Goal: Transaction & Acquisition: Subscribe to service/newsletter

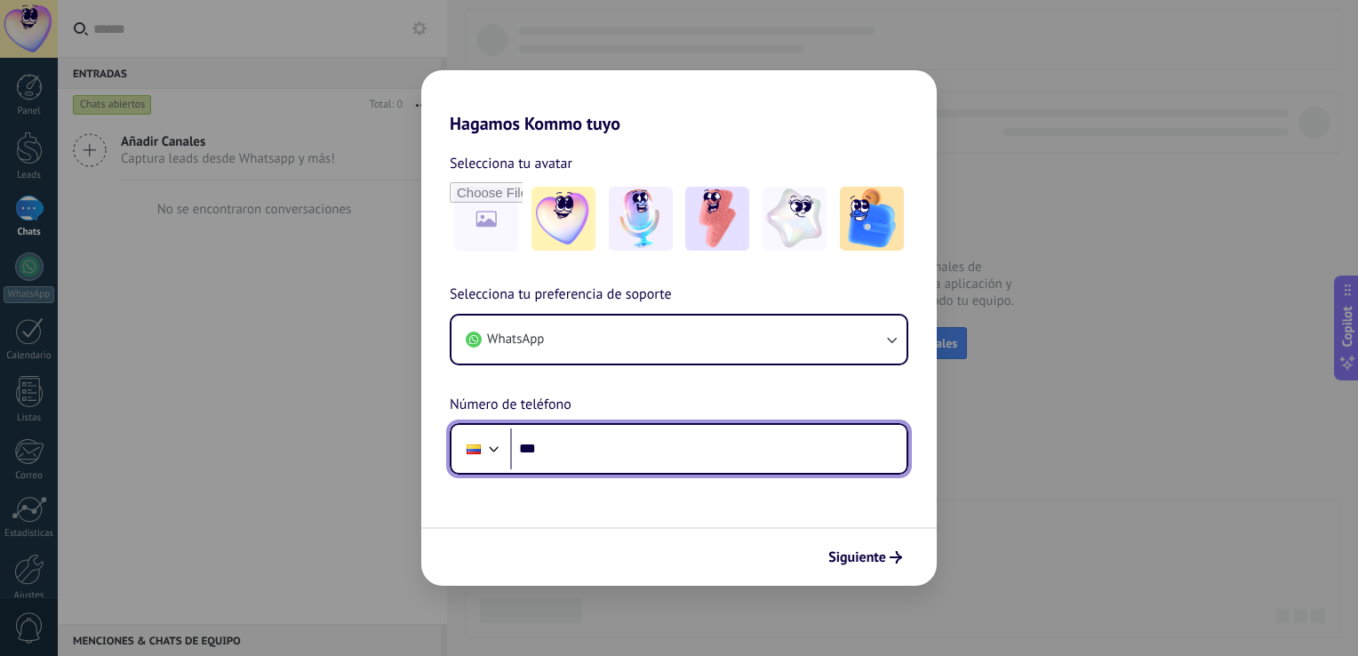
click at [706, 451] on input "***" at bounding box center [708, 448] width 396 height 41
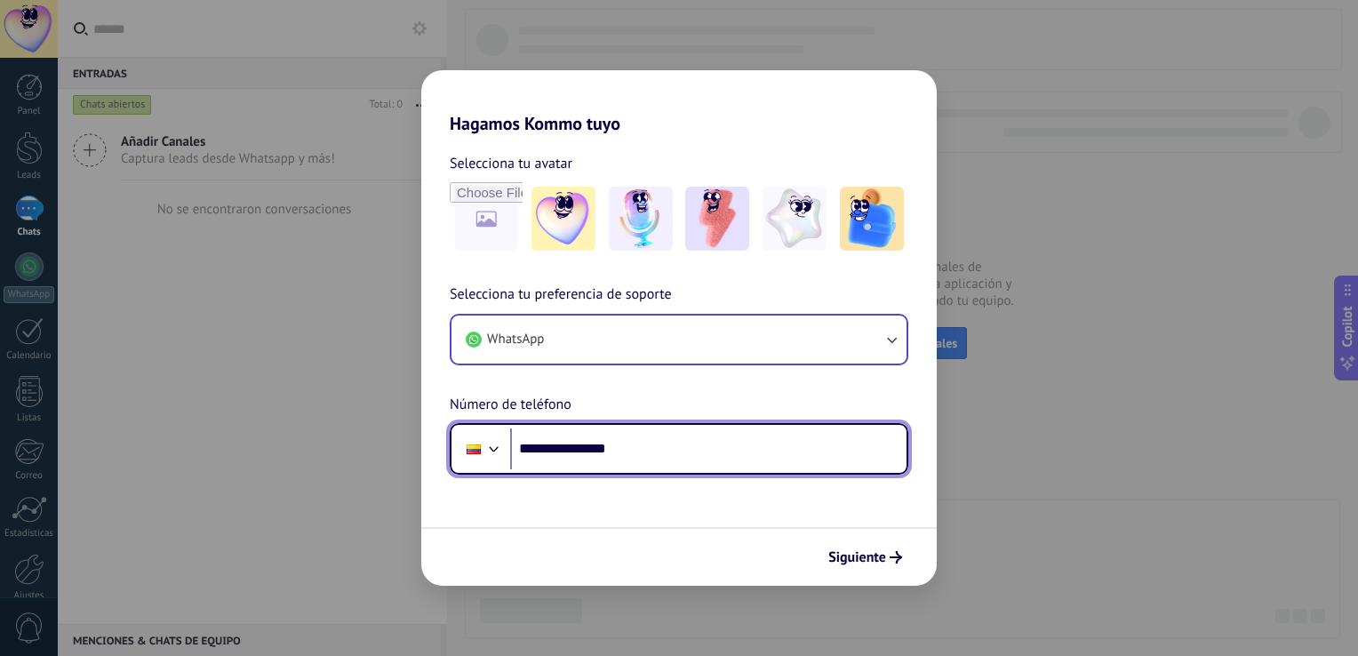
type input "**********"
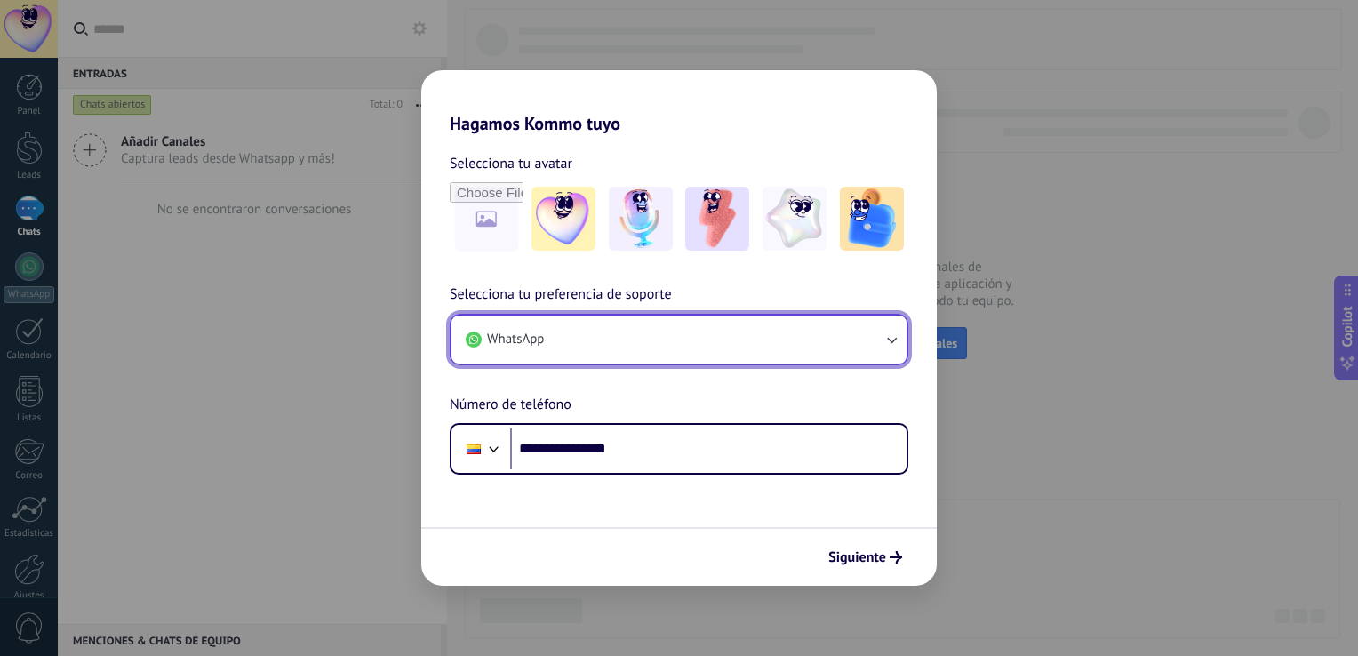
click at [793, 357] on button "WhatsApp" at bounding box center [678, 339] width 455 height 48
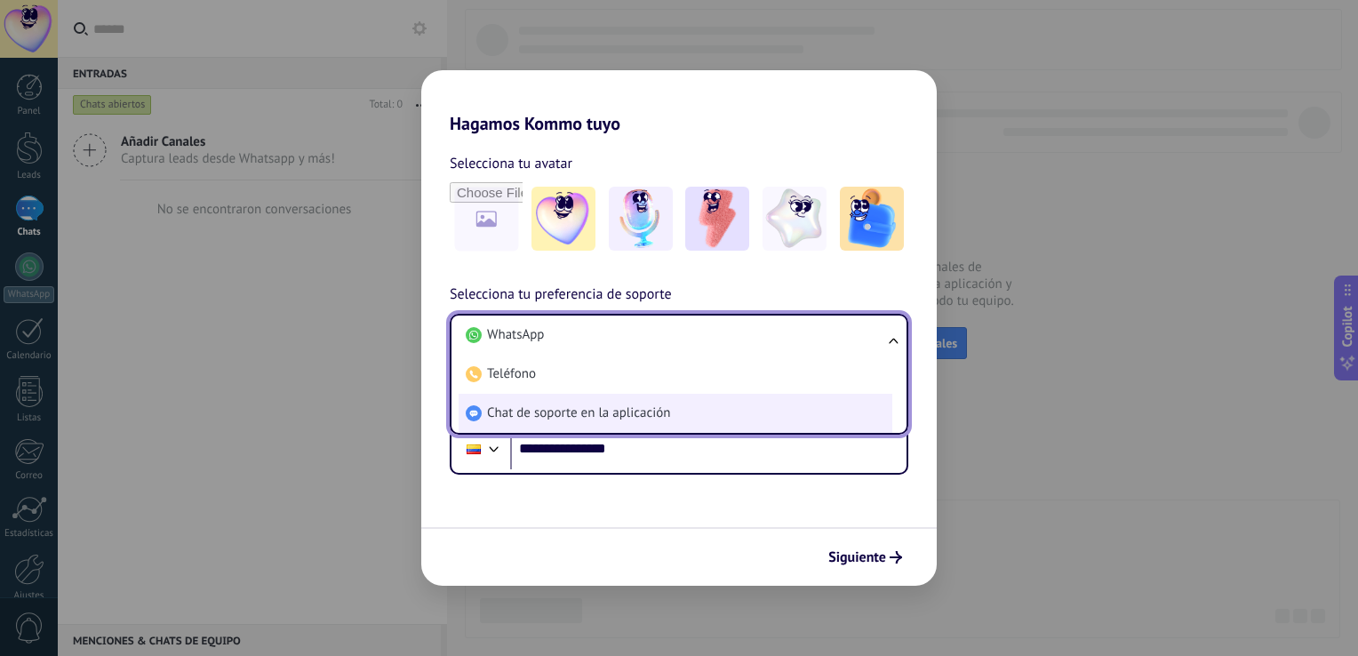
click at [720, 413] on li "Chat de soporte en la aplicación" at bounding box center [676, 413] width 434 height 39
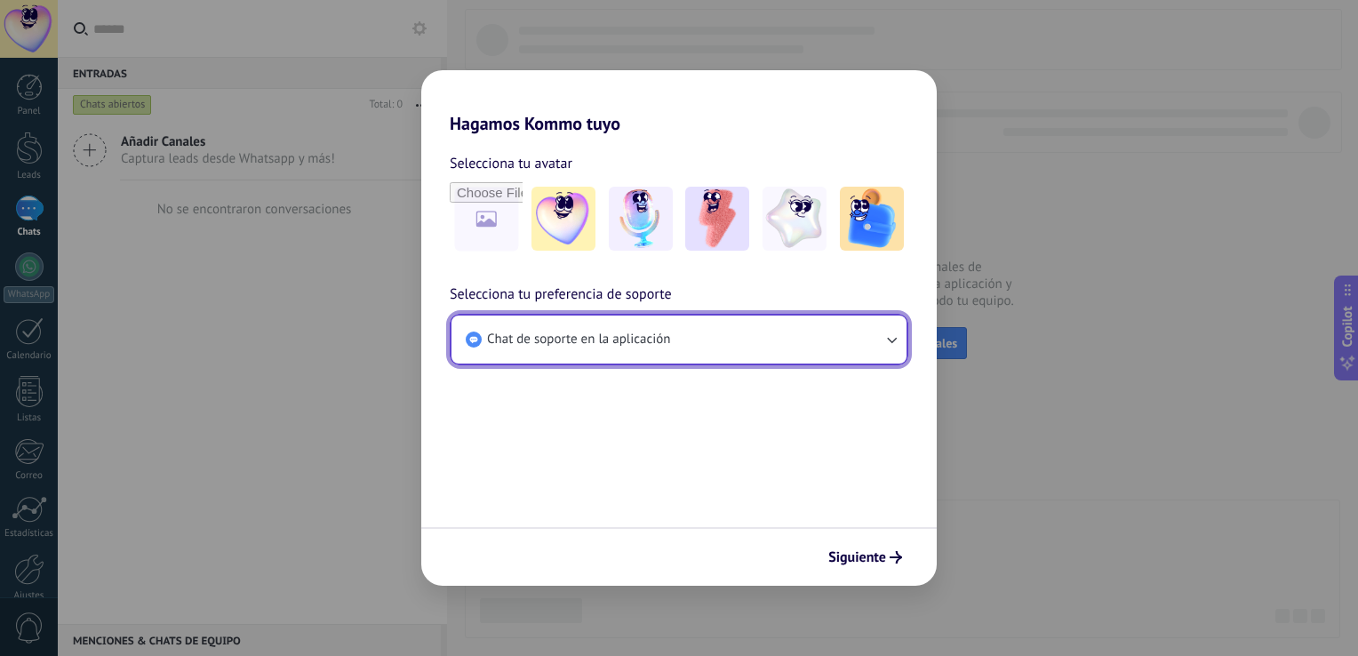
click at [636, 342] on span "Chat de soporte en la aplicación" at bounding box center [578, 340] width 183 height 18
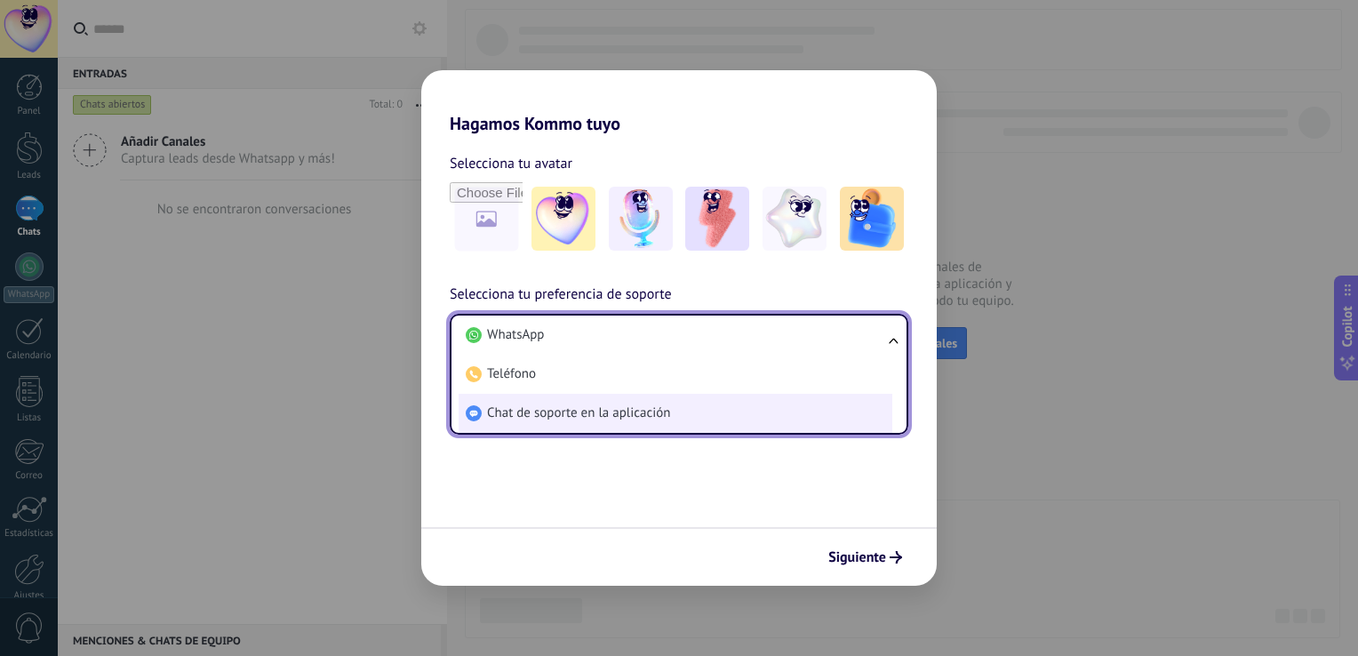
click at [595, 421] on li "Chat de soporte en la aplicación" at bounding box center [676, 413] width 434 height 39
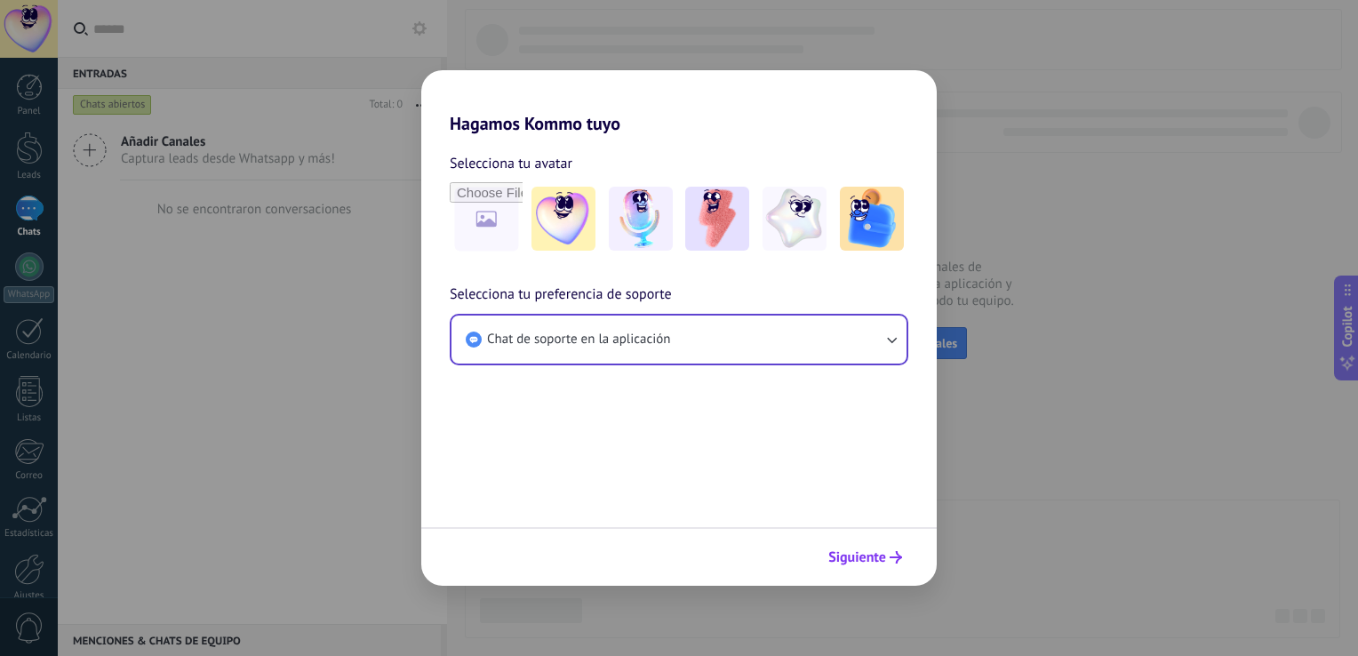
click at [866, 551] on span "Siguiente" at bounding box center [857, 557] width 58 height 12
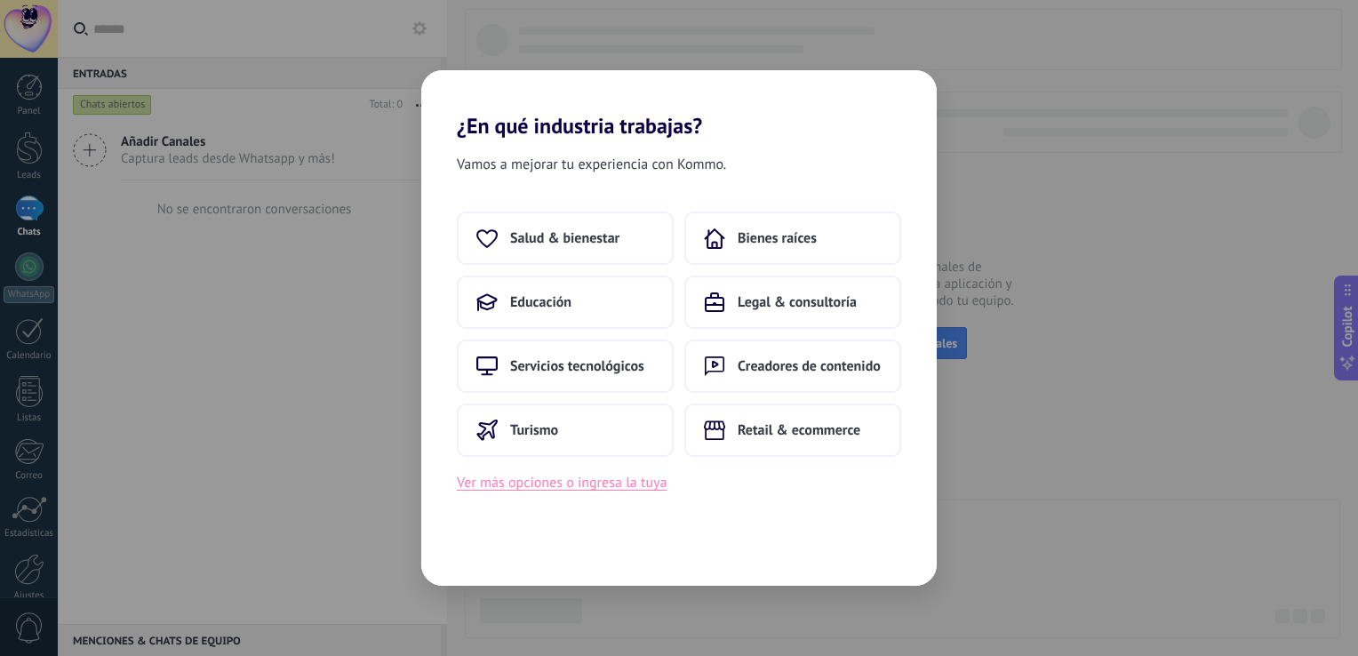
click at [635, 483] on button "Ver más opciones o ingresa la tuya" at bounding box center [562, 482] width 210 height 23
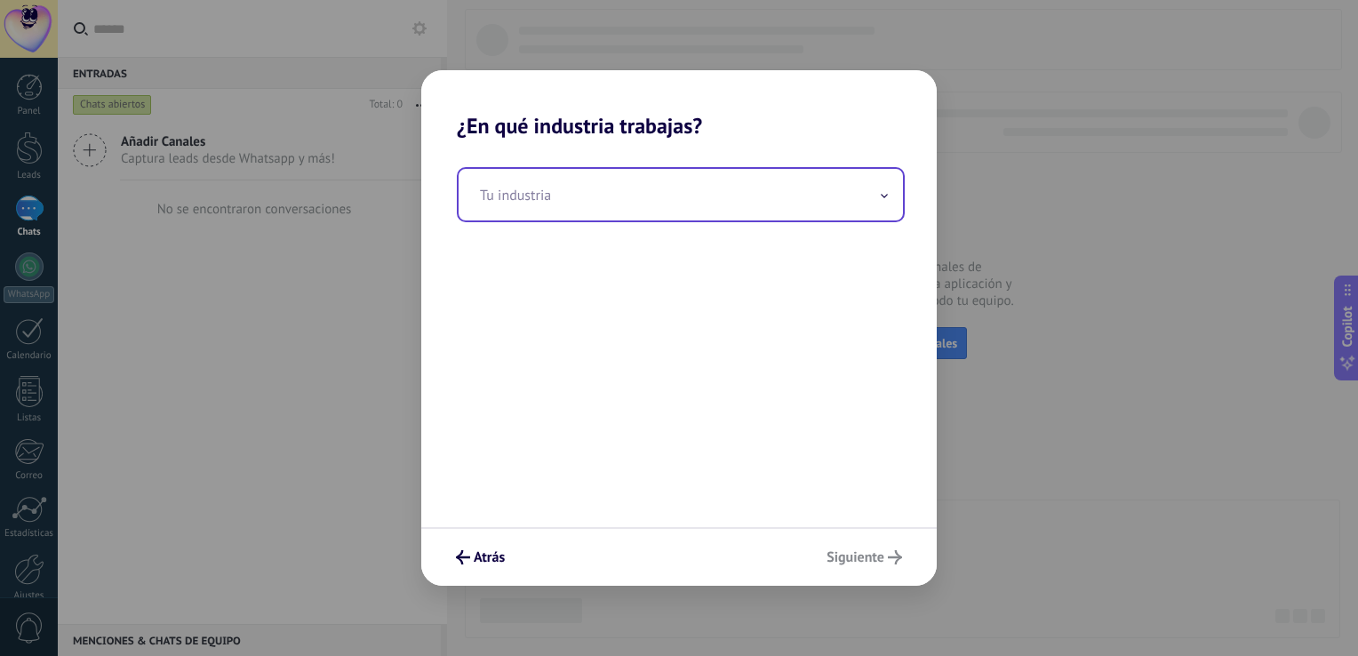
click at [662, 191] on input "text" at bounding box center [681, 195] width 444 height 52
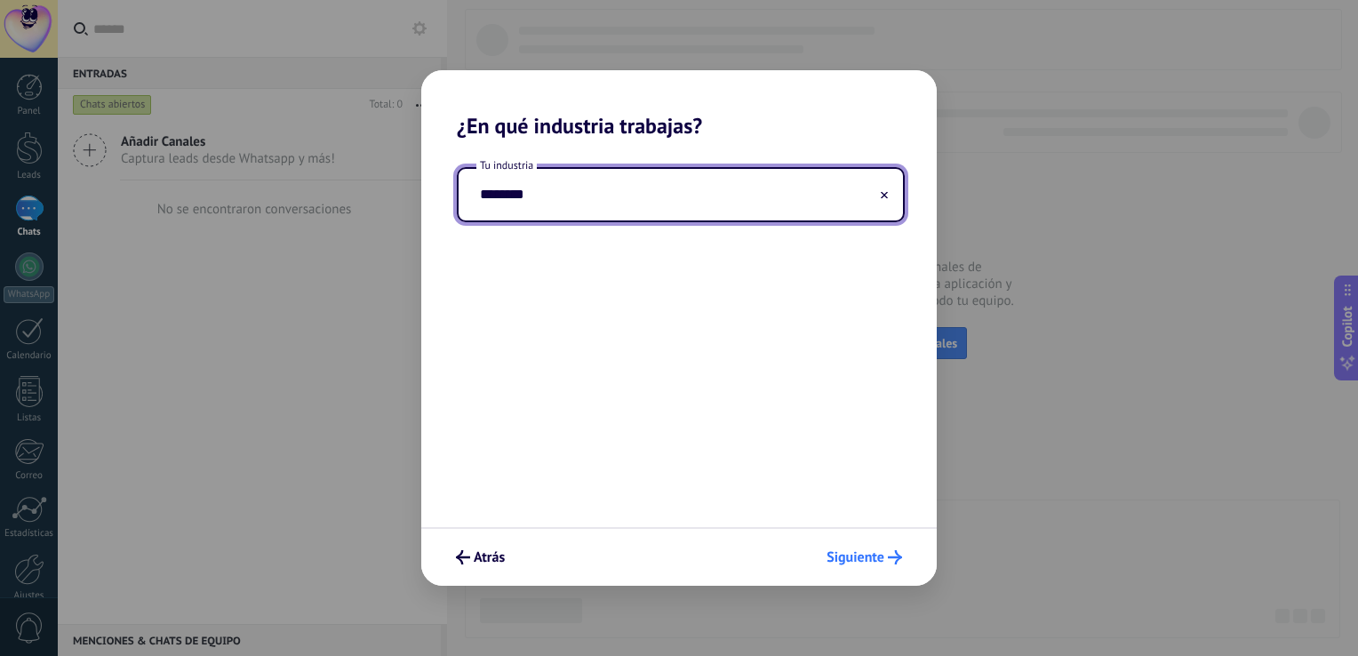
type input "********"
click at [859, 553] on span "Siguiente" at bounding box center [855, 557] width 58 height 12
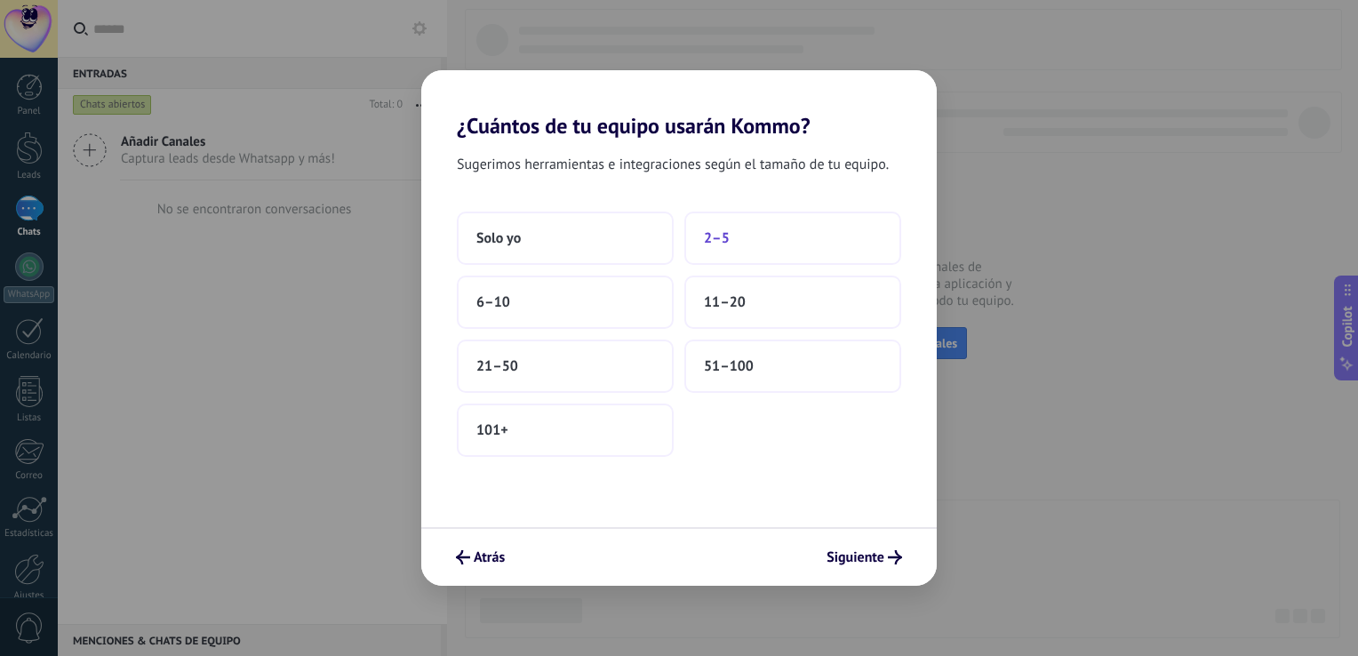
click at [736, 244] on button "2–5" at bounding box center [792, 238] width 217 height 53
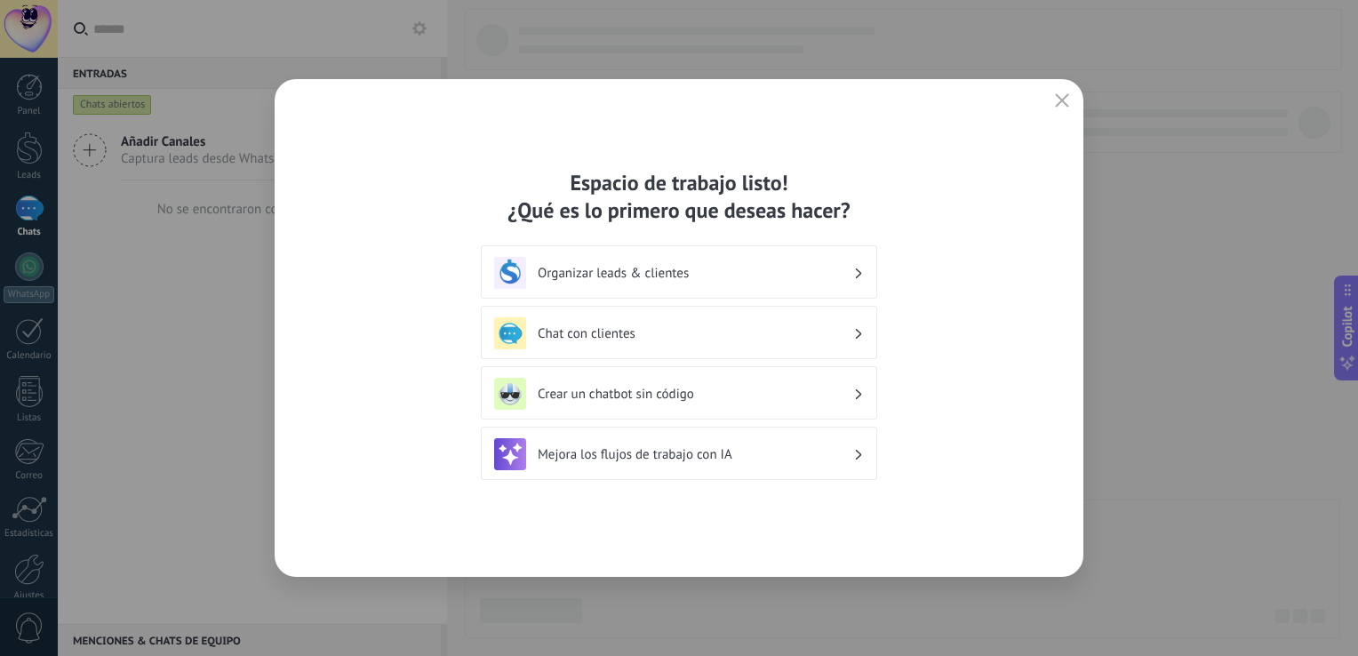
click at [857, 443] on div "Mejora los flujos de trabajo con IA" at bounding box center [679, 454] width 370 height 32
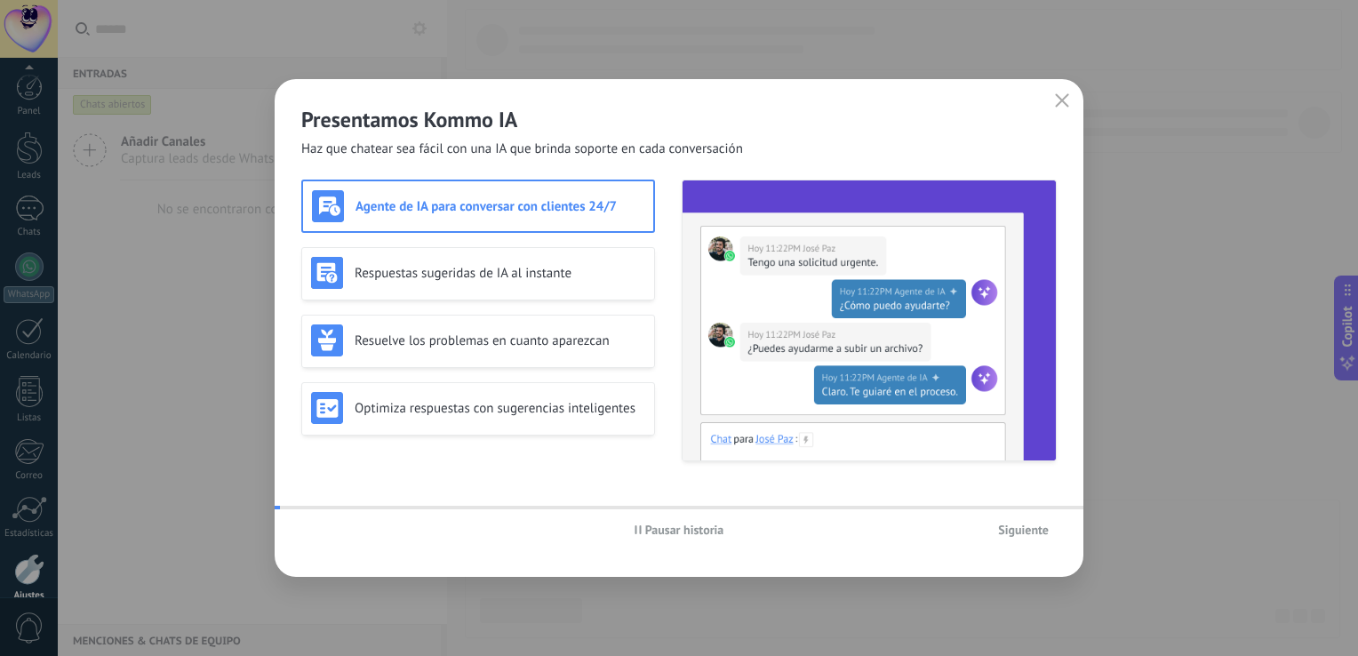
scroll to position [82, 0]
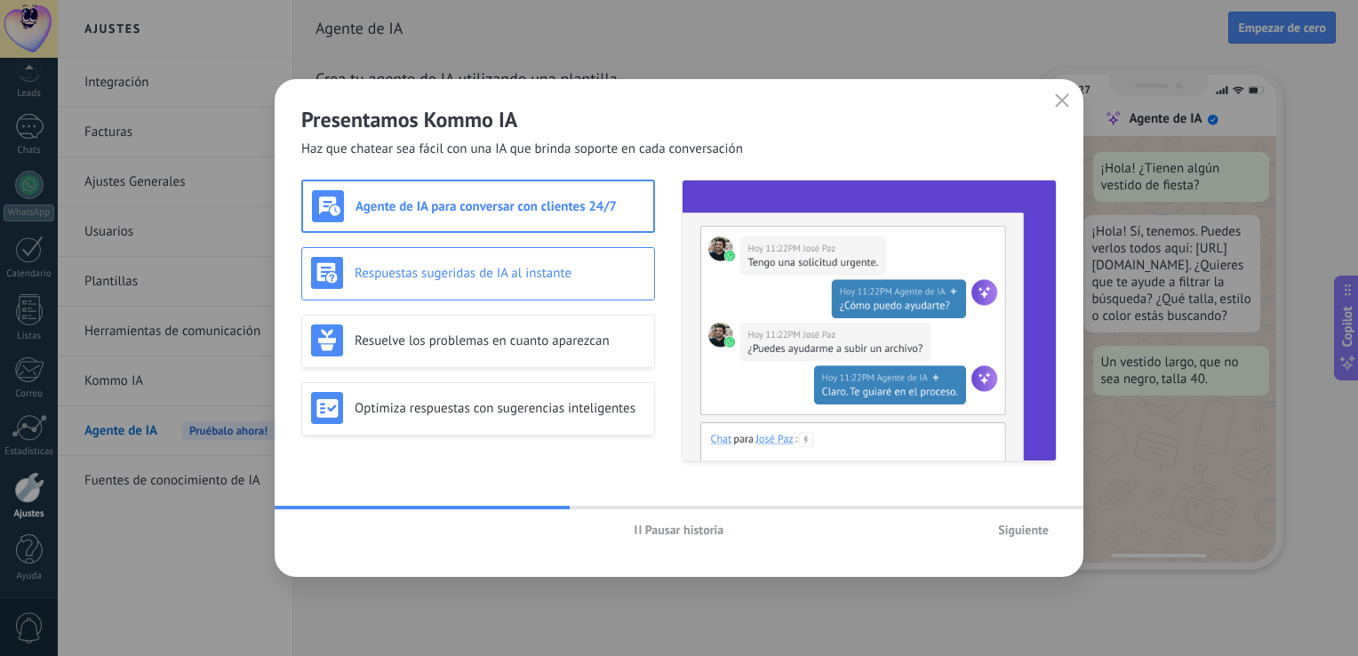
click at [576, 283] on div "Respuestas sugeridas de IA al instante" at bounding box center [478, 273] width 334 height 32
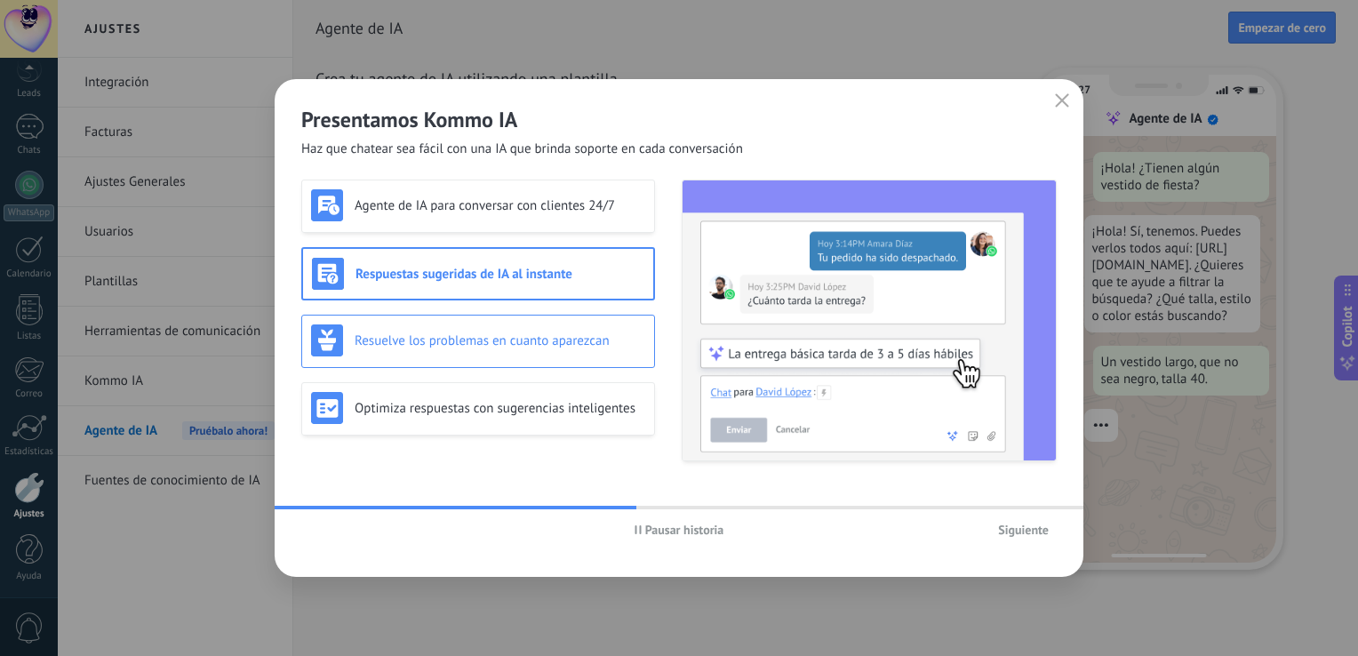
click at [562, 333] on h3 "Resuelve los problemas en cuanto aparezcan" at bounding box center [500, 340] width 291 height 17
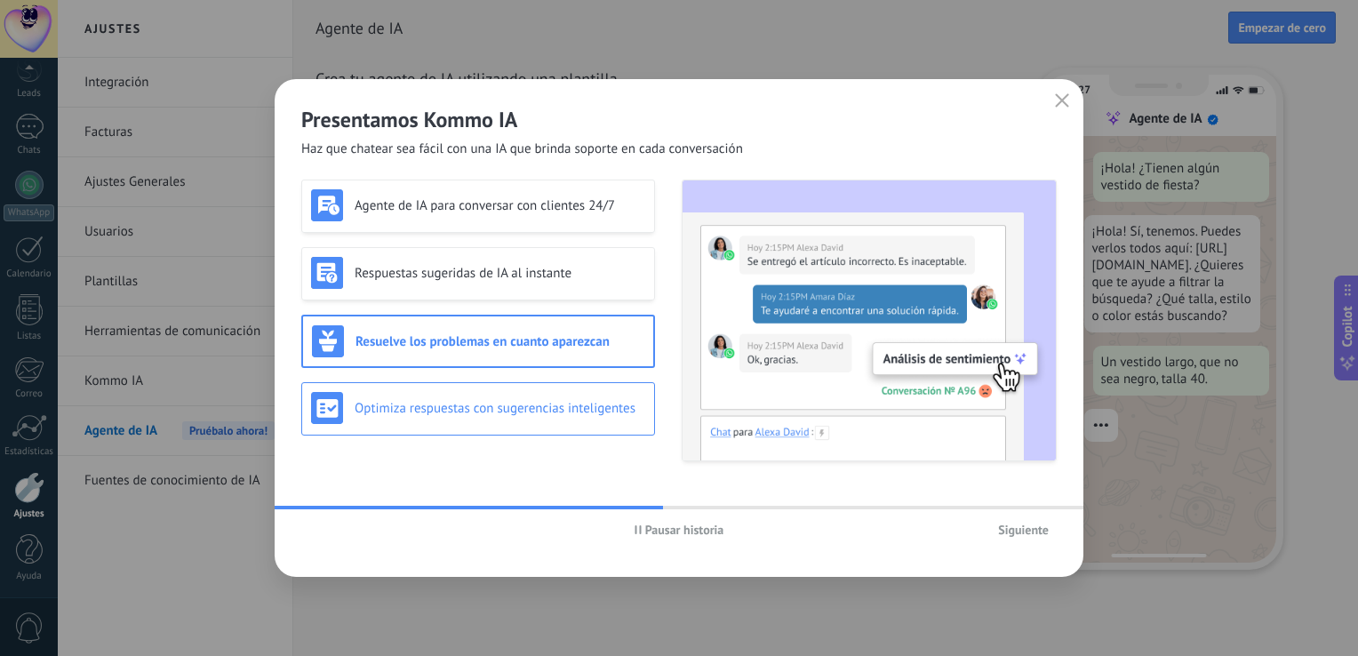
click at [563, 385] on div "Optimiza respuestas con sugerencias inteligentes" at bounding box center [478, 408] width 354 height 53
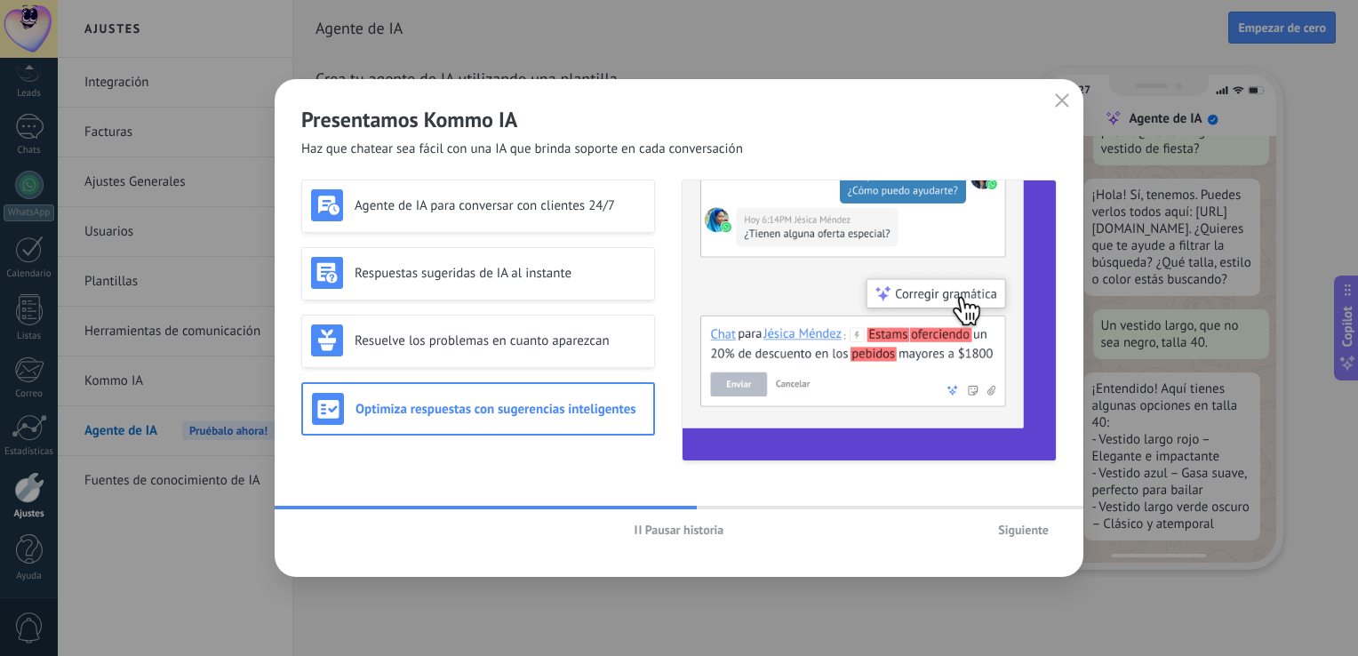
scroll to position [57, 0]
click at [675, 531] on span "Pausar historia" at bounding box center [684, 529] width 79 height 12
click at [675, 531] on span "Iniciar historia" at bounding box center [684, 529] width 76 height 12
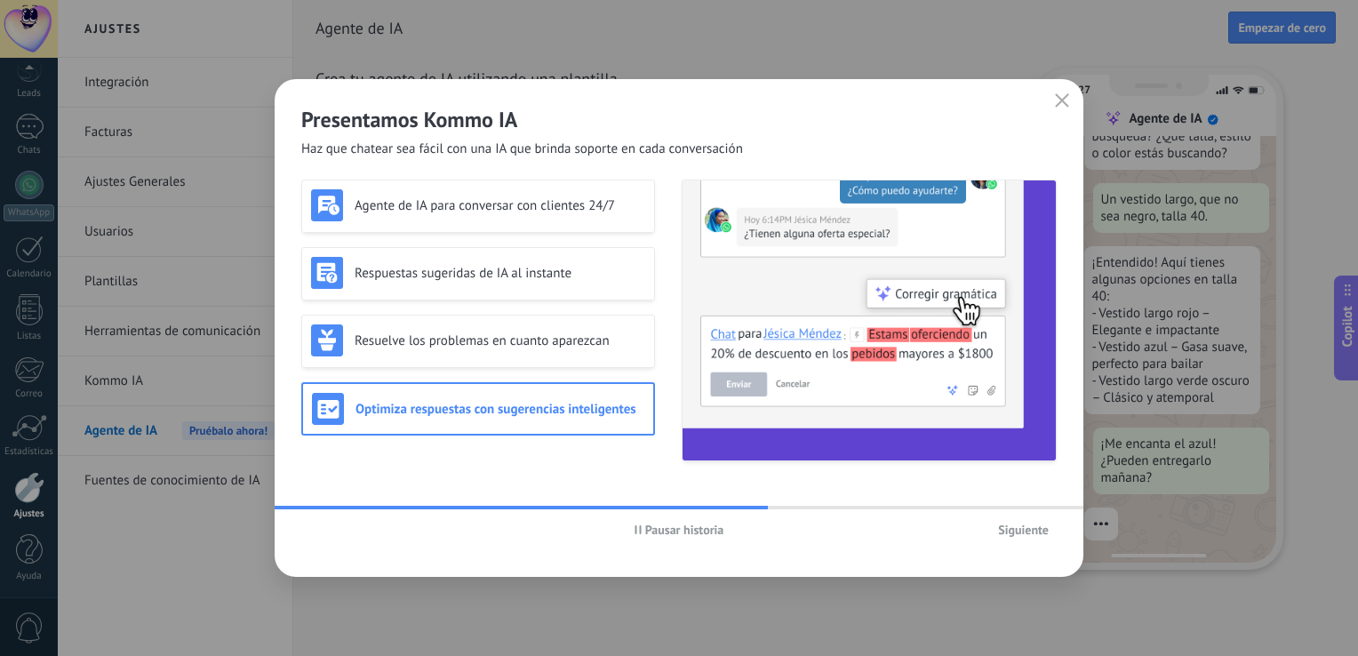
scroll to position [184, 0]
click at [1023, 526] on span "Siguiente" at bounding box center [1023, 529] width 51 height 12
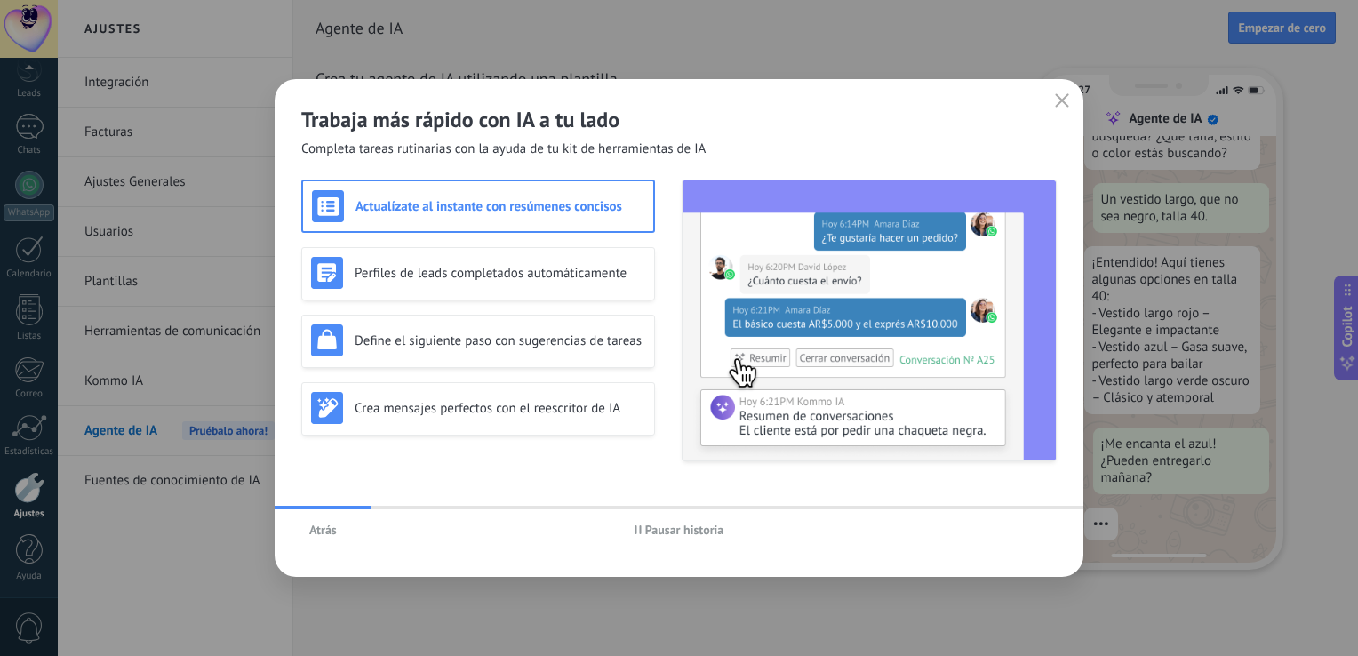
scroll to position [218, 0]
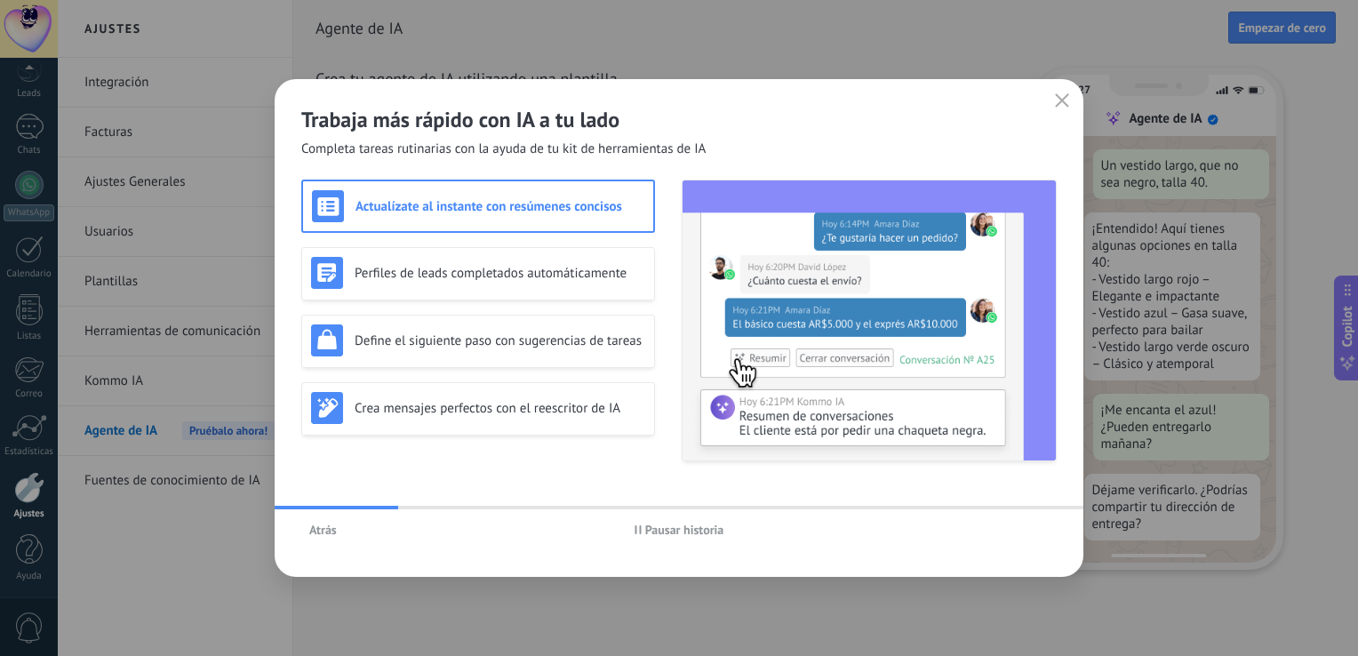
click at [411, 507] on div at bounding box center [679, 508] width 809 height 4
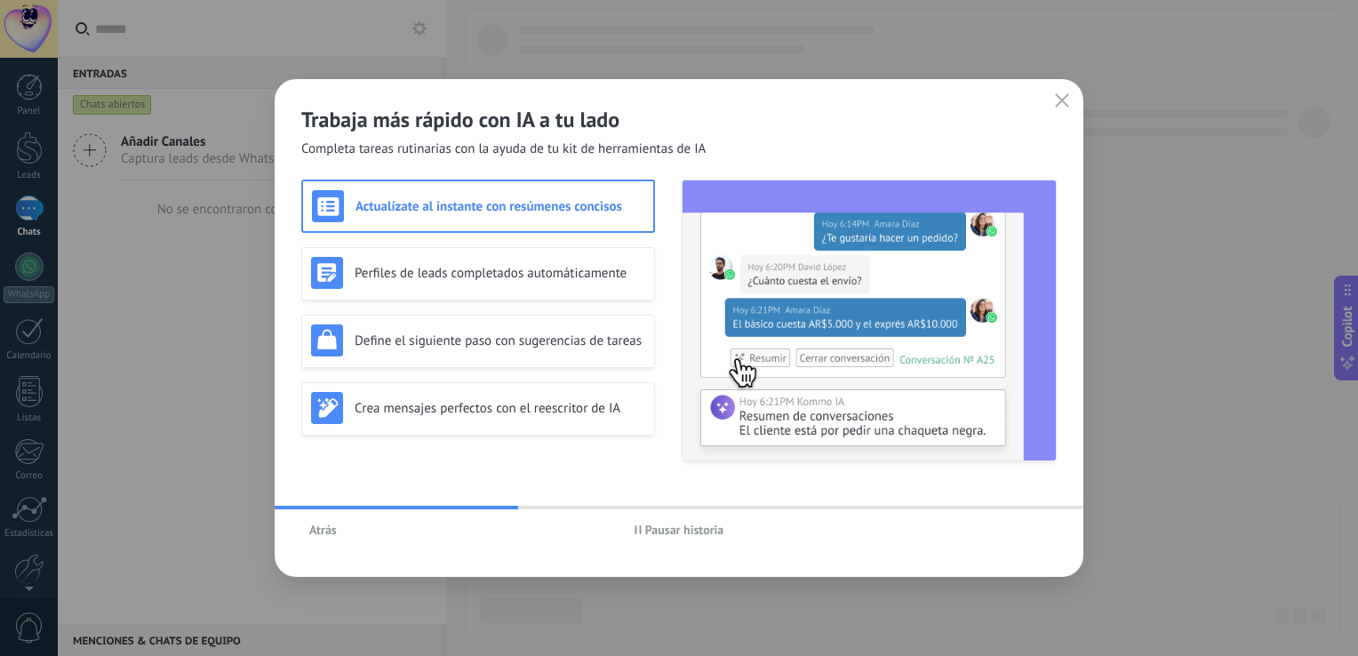
click at [334, 539] on button "Atrás" at bounding box center [323, 529] width 44 height 27
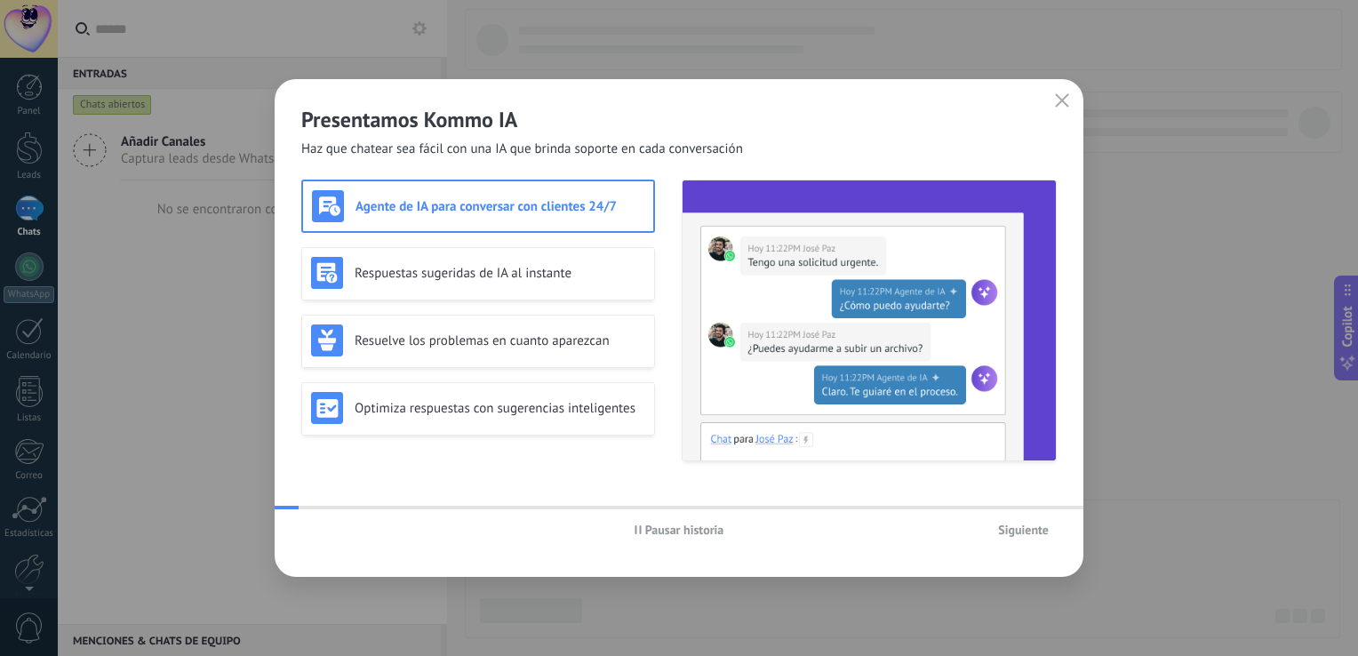
click at [315, 536] on div "Pausar historia Siguiente" at bounding box center [679, 529] width 809 height 41
click at [461, 418] on div "Optimiza respuestas con sugerencias inteligentes" at bounding box center [478, 408] width 334 height 32
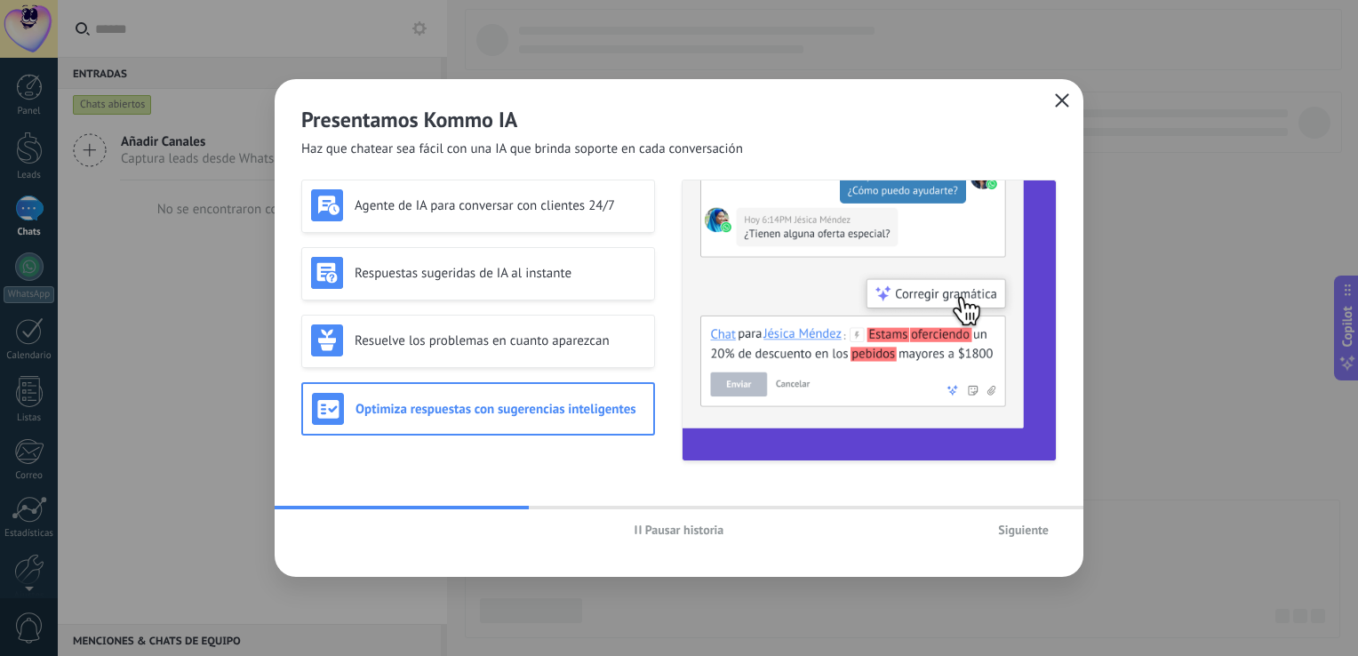
click at [1059, 100] on icon "button" at bounding box center [1062, 100] width 14 height 14
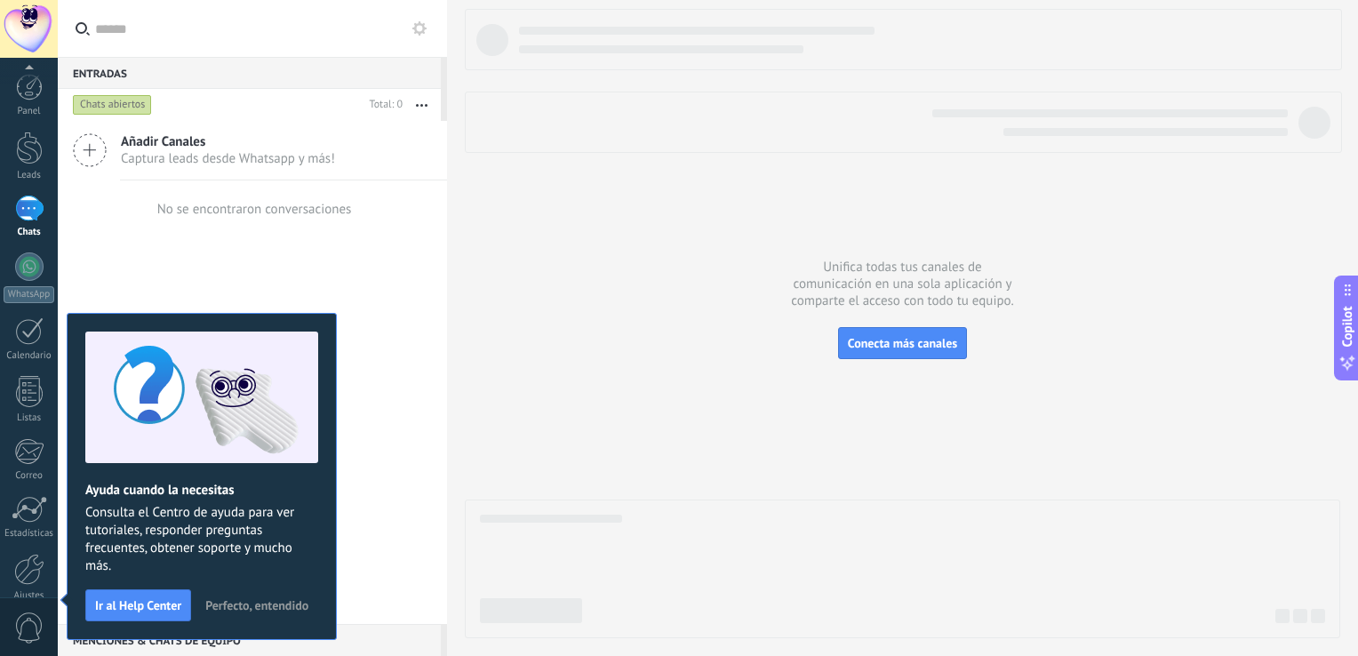
scroll to position [82, 0]
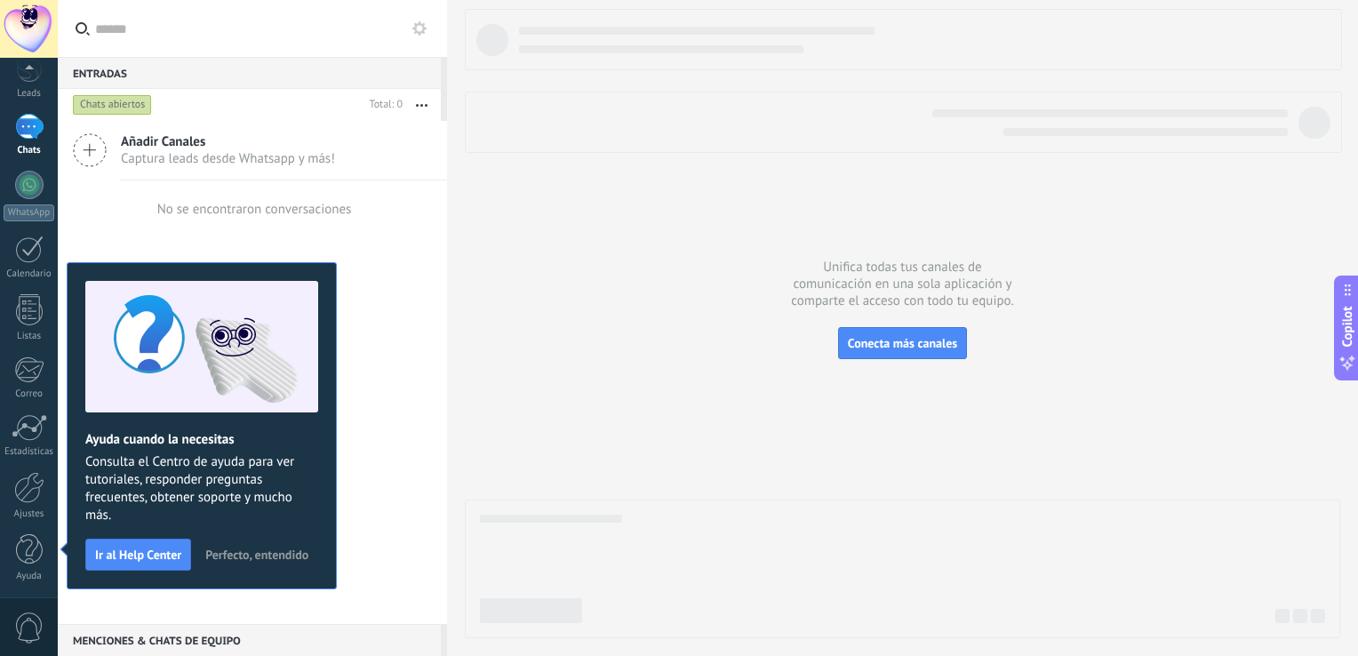
click at [196, 150] on span "Captura leads desde Whatsapp y más!" at bounding box center [228, 158] width 214 height 17
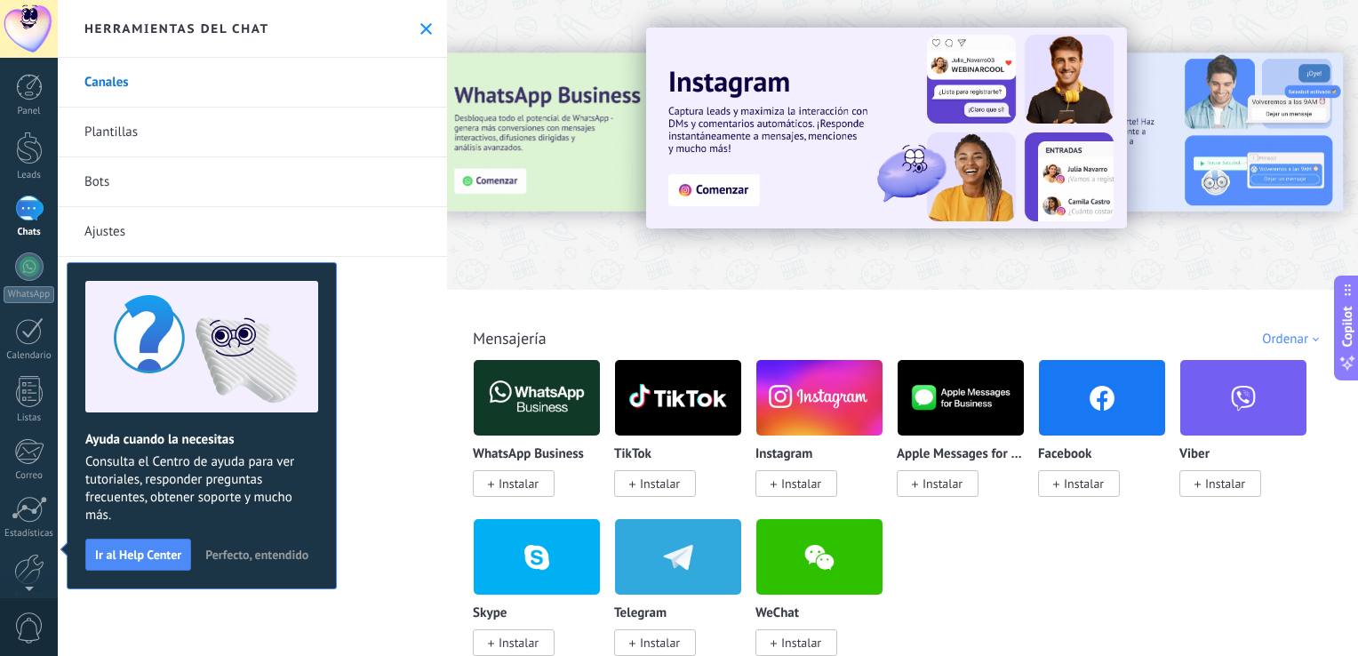
click at [348, 446] on div "Canales Plantillas Bots Ajustes Difusiones" at bounding box center [252, 357] width 389 height 598
click at [265, 553] on span "Perfecto, entendido" at bounding box center [256, 554] width 103 height 12
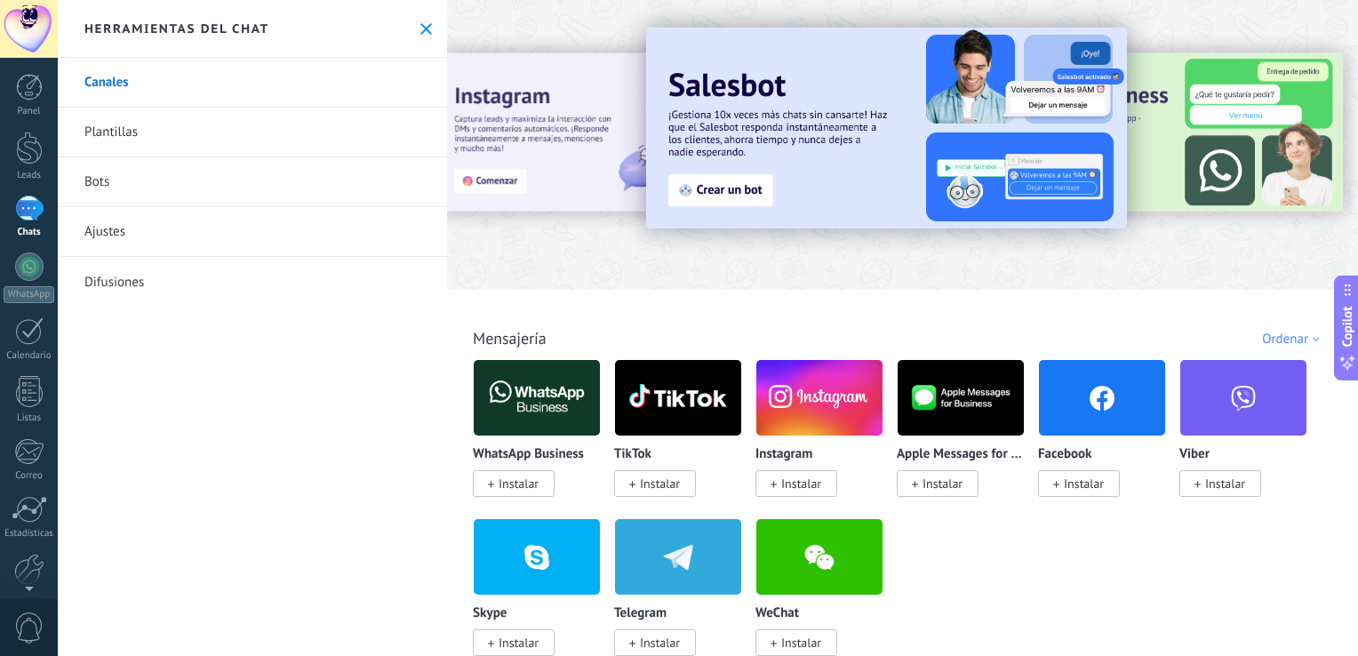
scroll to position [36, 0]
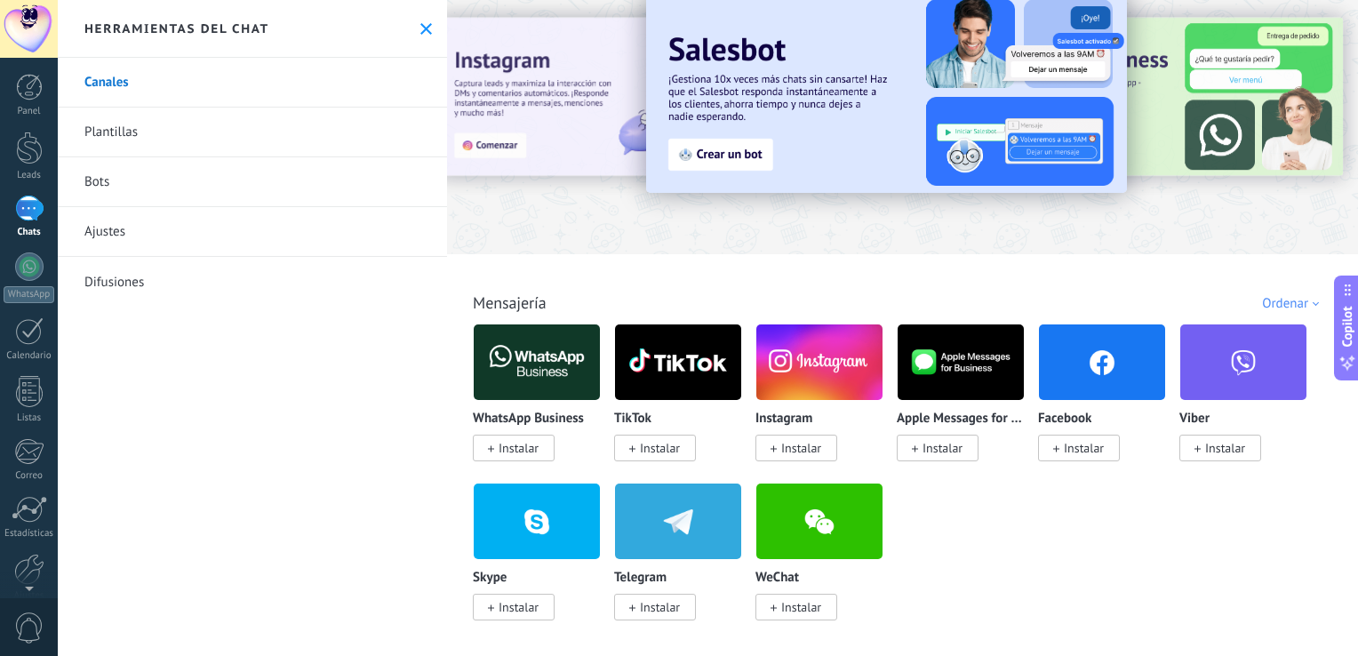
click at [502, 454] on span "Instalar" at bounding box center [519, 448] width 40 height 16
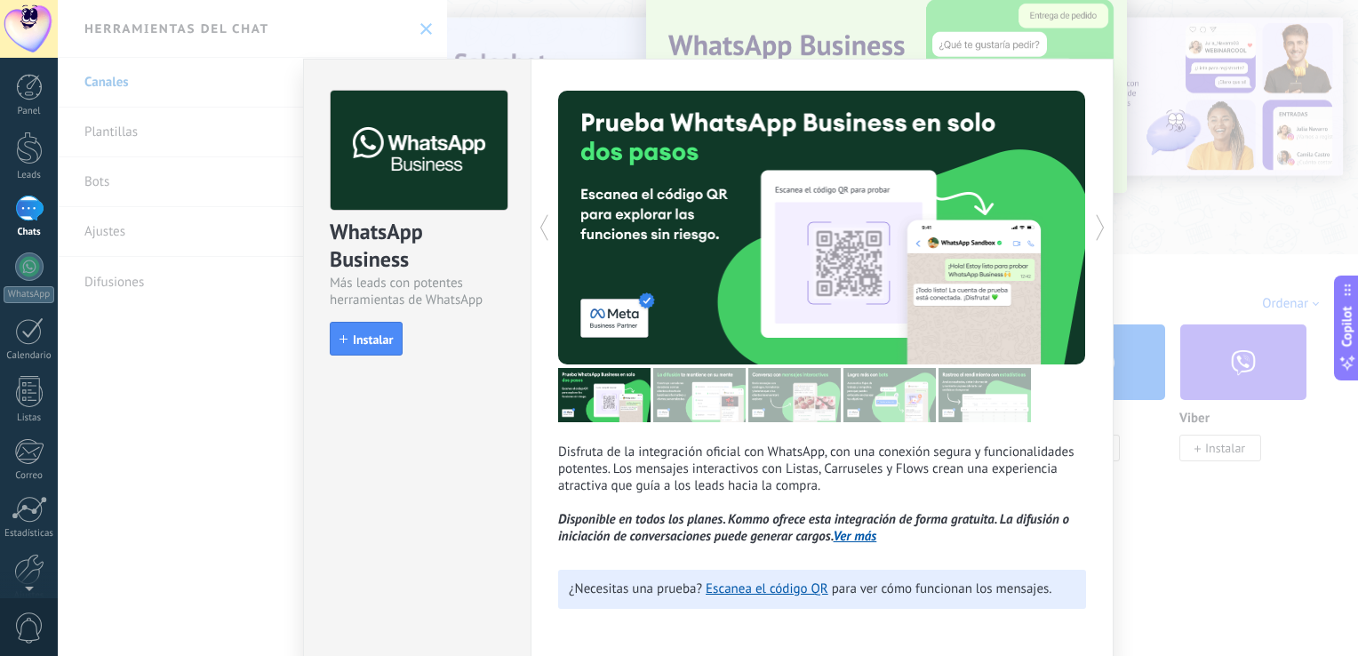
scroll to position [5, 0]
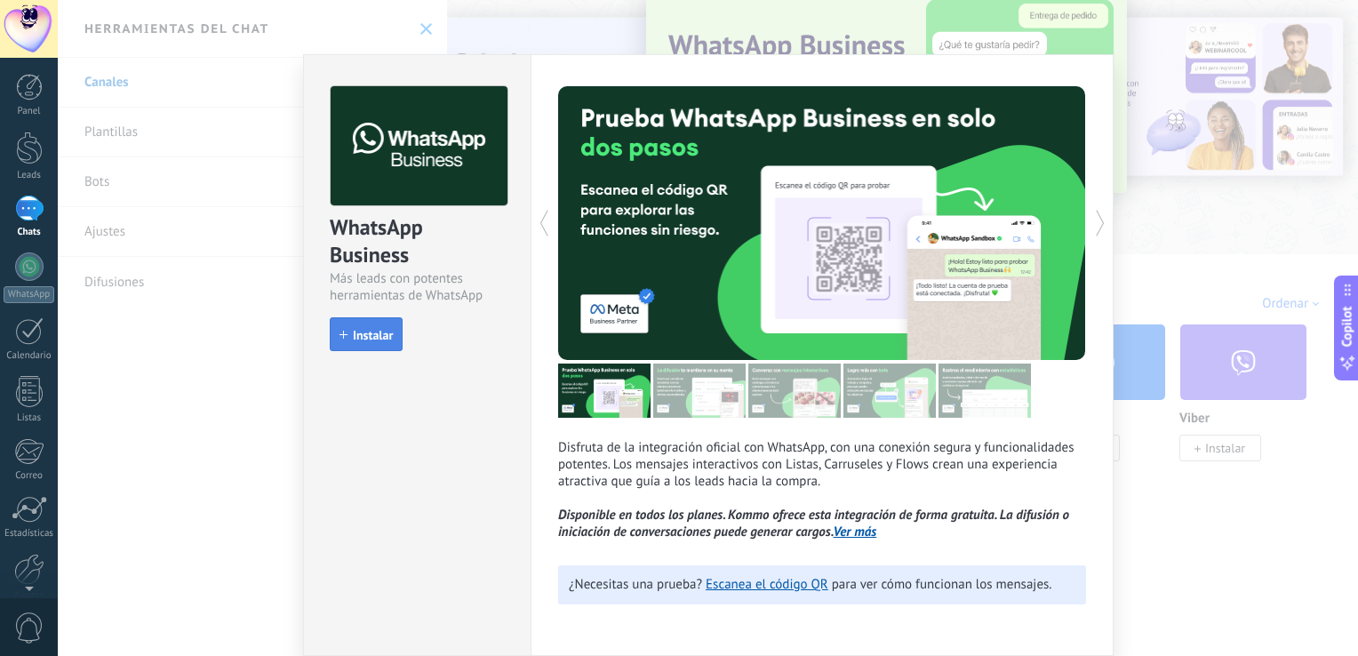
click at [377, 337] on span "Instalar" at bounding box center [373, 335] width 40 height 12
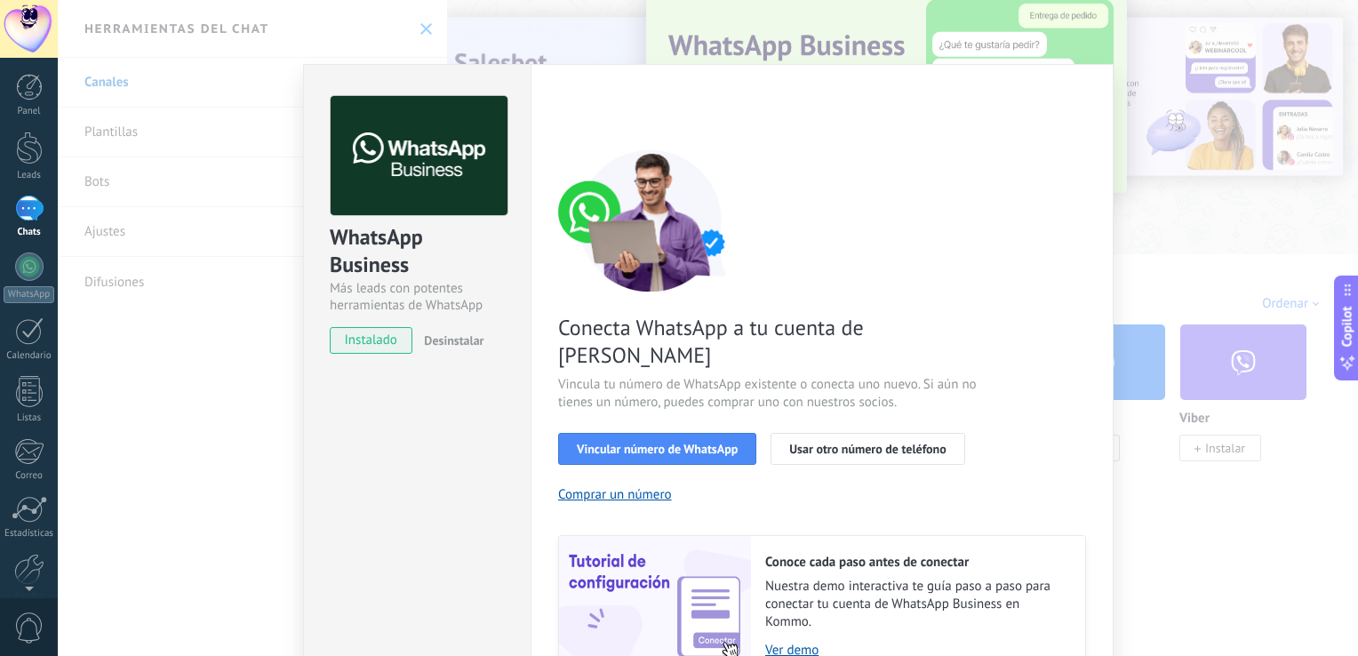
scroll to position [73, 0]
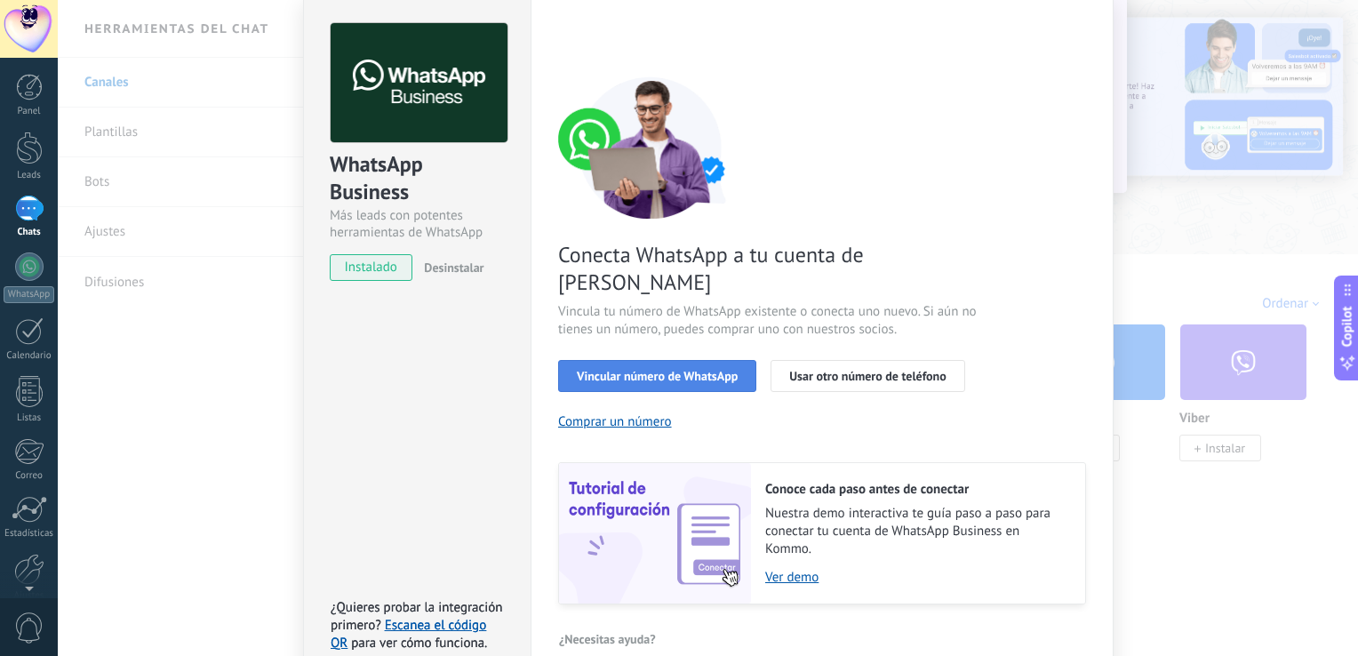
click at [675, 370] on span "Vincular número de WhatsApp" at bounding box center [657, 376] width 161 height 12
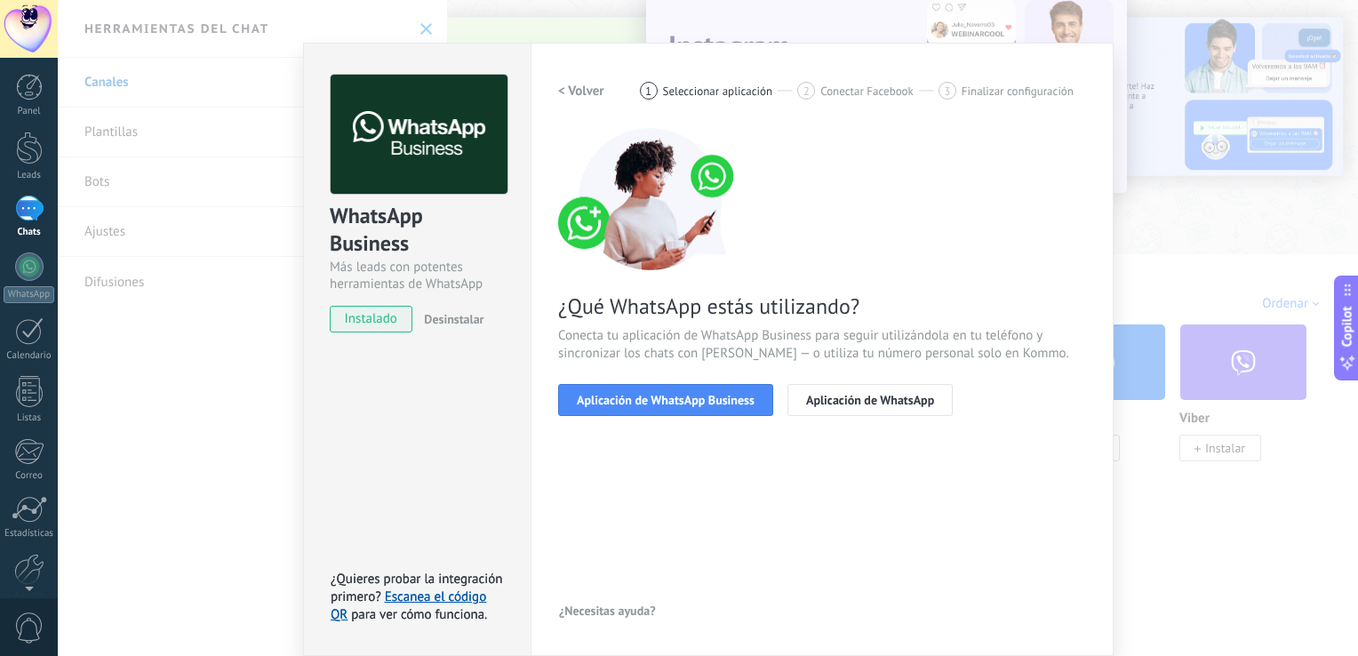
scroll to position [21, 0]
click at [716, 400] on span "Aplicación de WhatsApp Business" at bounding box center [666, 400] width 178 height 12
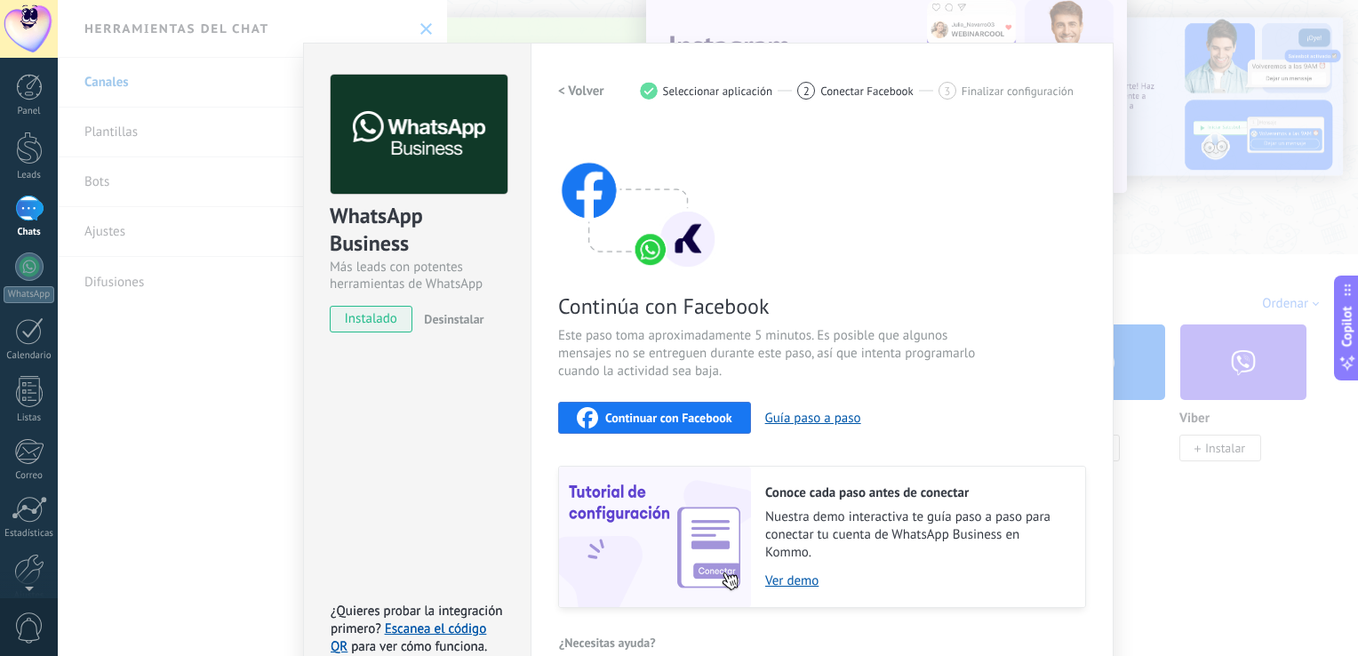
scroll to position [52, 0]
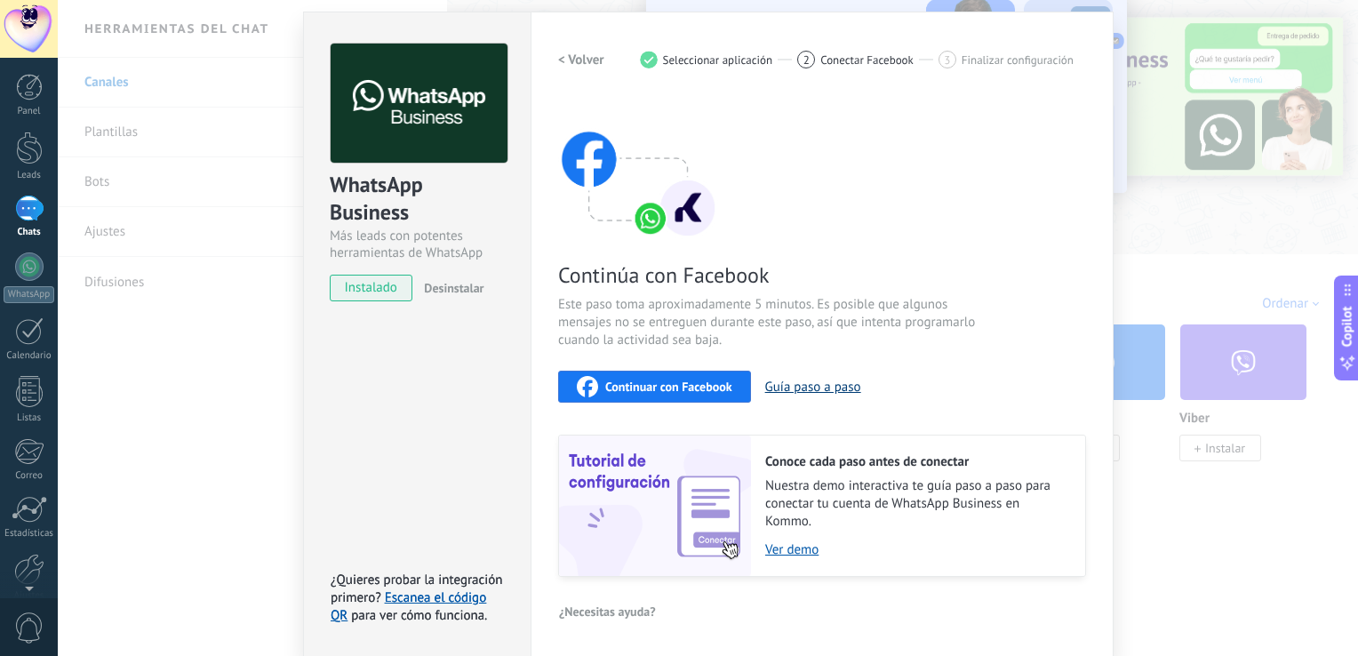
click at [785, 379] on button "Guía paso a paso" at bounding box center [813, 387] width 96 height 17
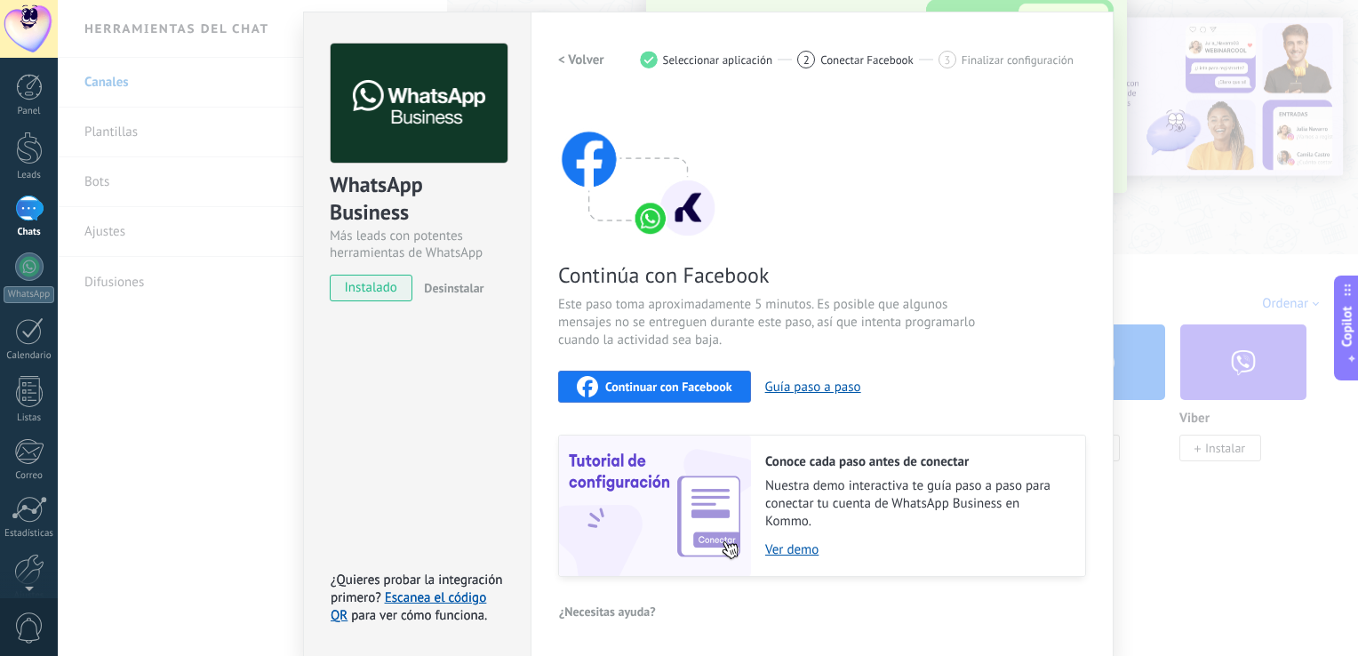
click at [667, 392] on span "Continuar con Facebook" at bounding box center [668, 386] width 127 height 12
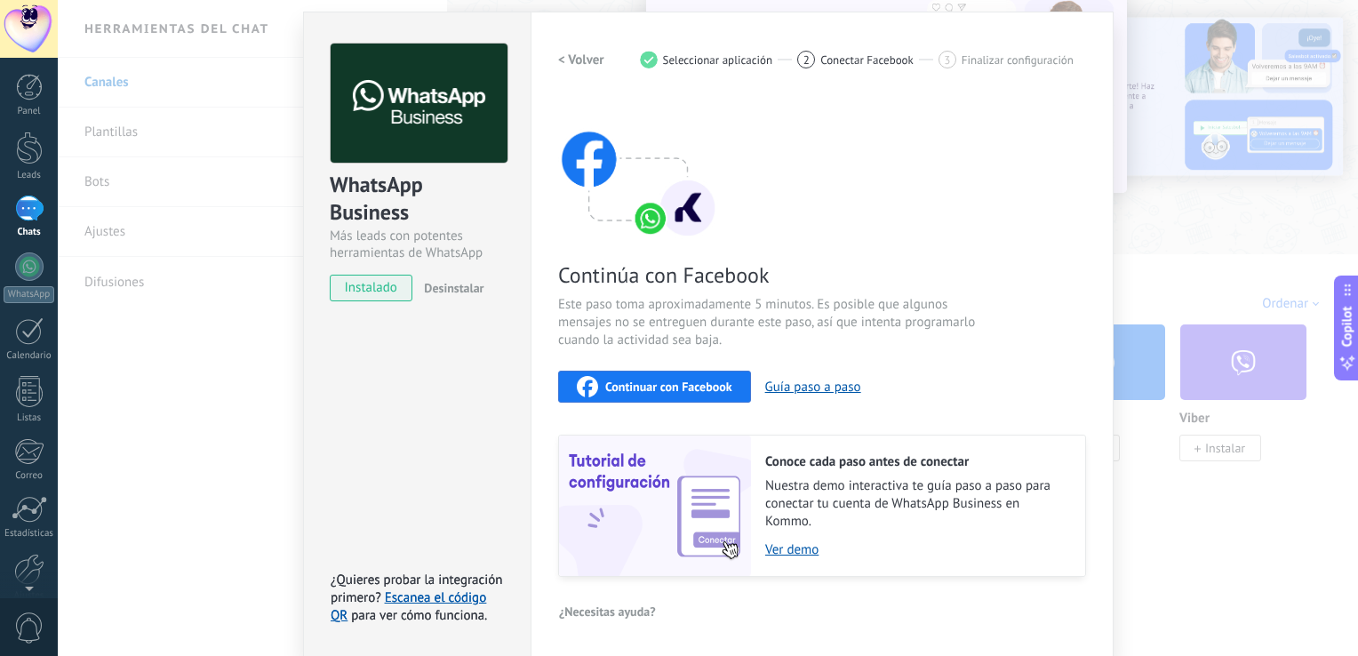
click at [1213, 233] on div "WhatsApp Business Más leads con potentes herramientas de WhatsApp instalado Des…" at bounding box center [708, 328] width 1300 height 656
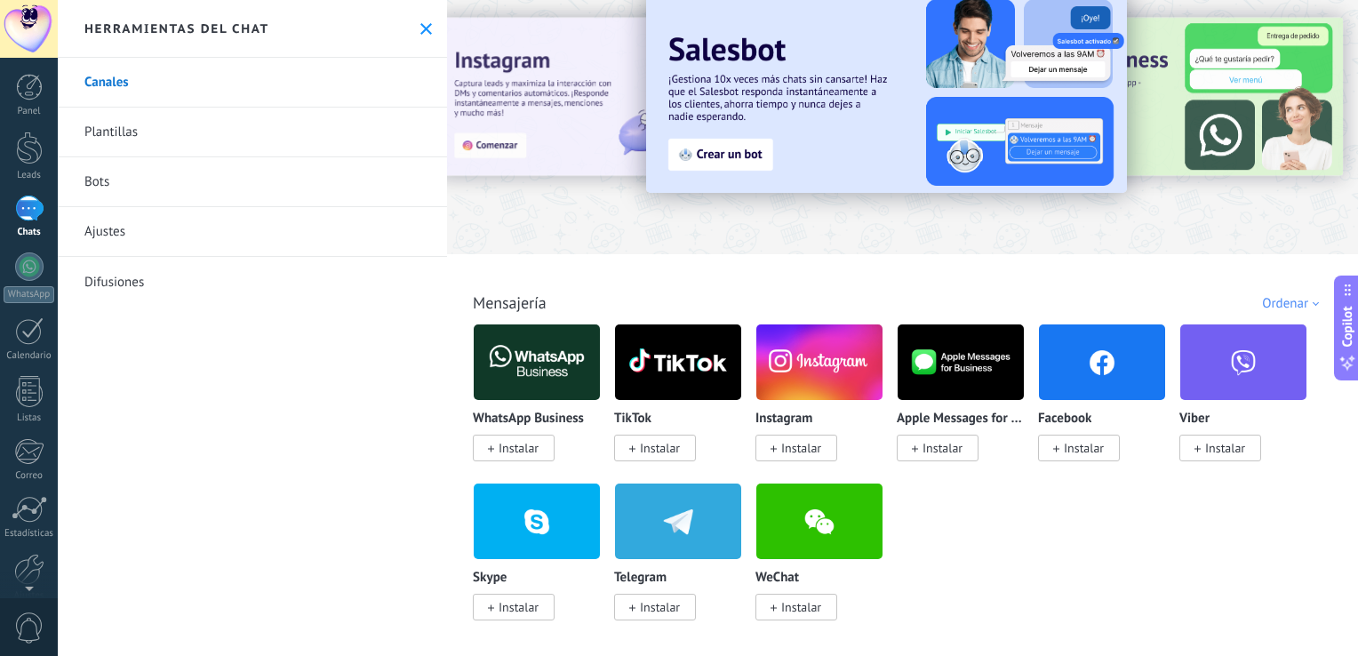
click at [118, 133] on link "Plantillas" at bounding box center [252, 133] width 389 height 50
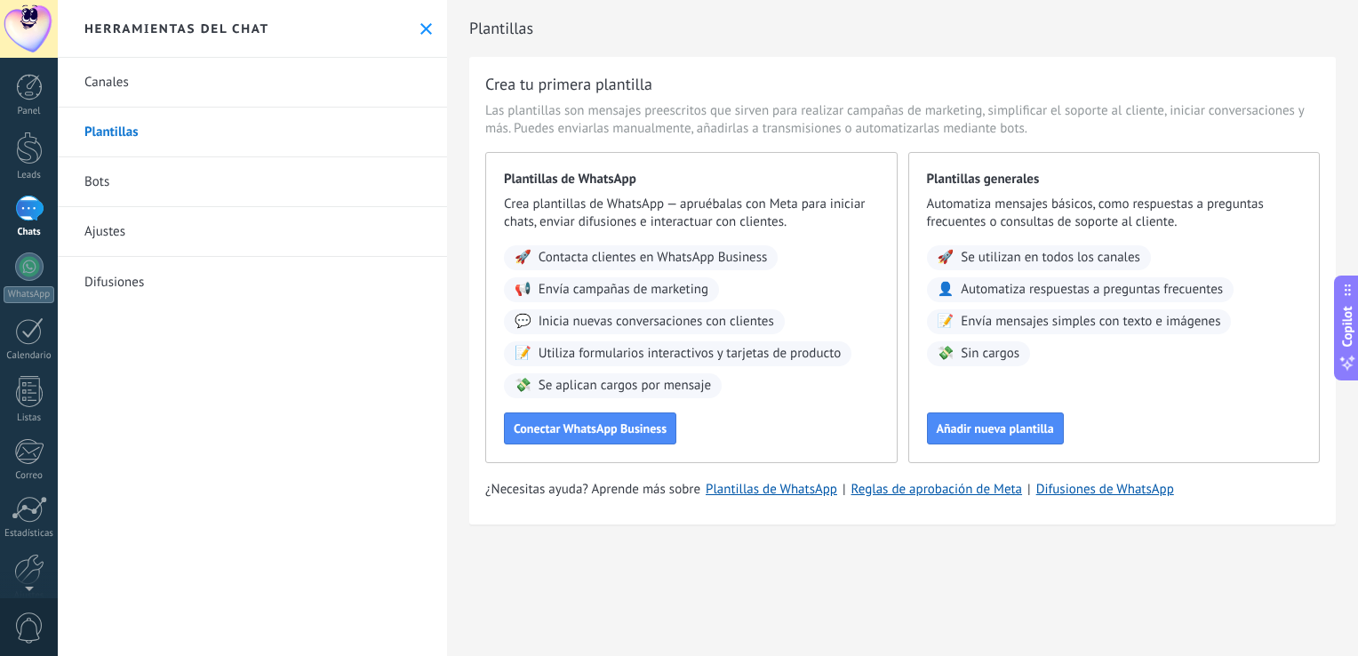
click at [220, 178] on link "Bots" at bounding box center [252, 182] width 389 height 50
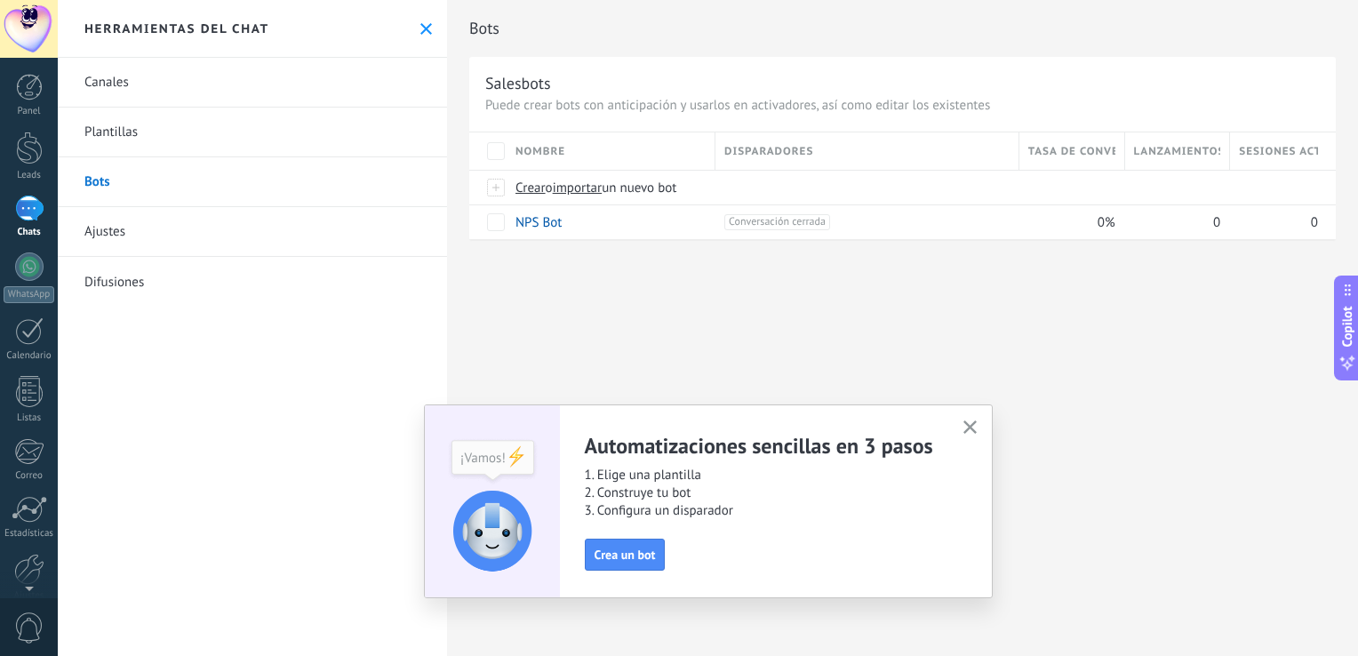
click at [975, 426] on icon "button" at bounding box center [969, 426] width 13 height 13
